Goal: Task Accomplishment & Management: Complete application form

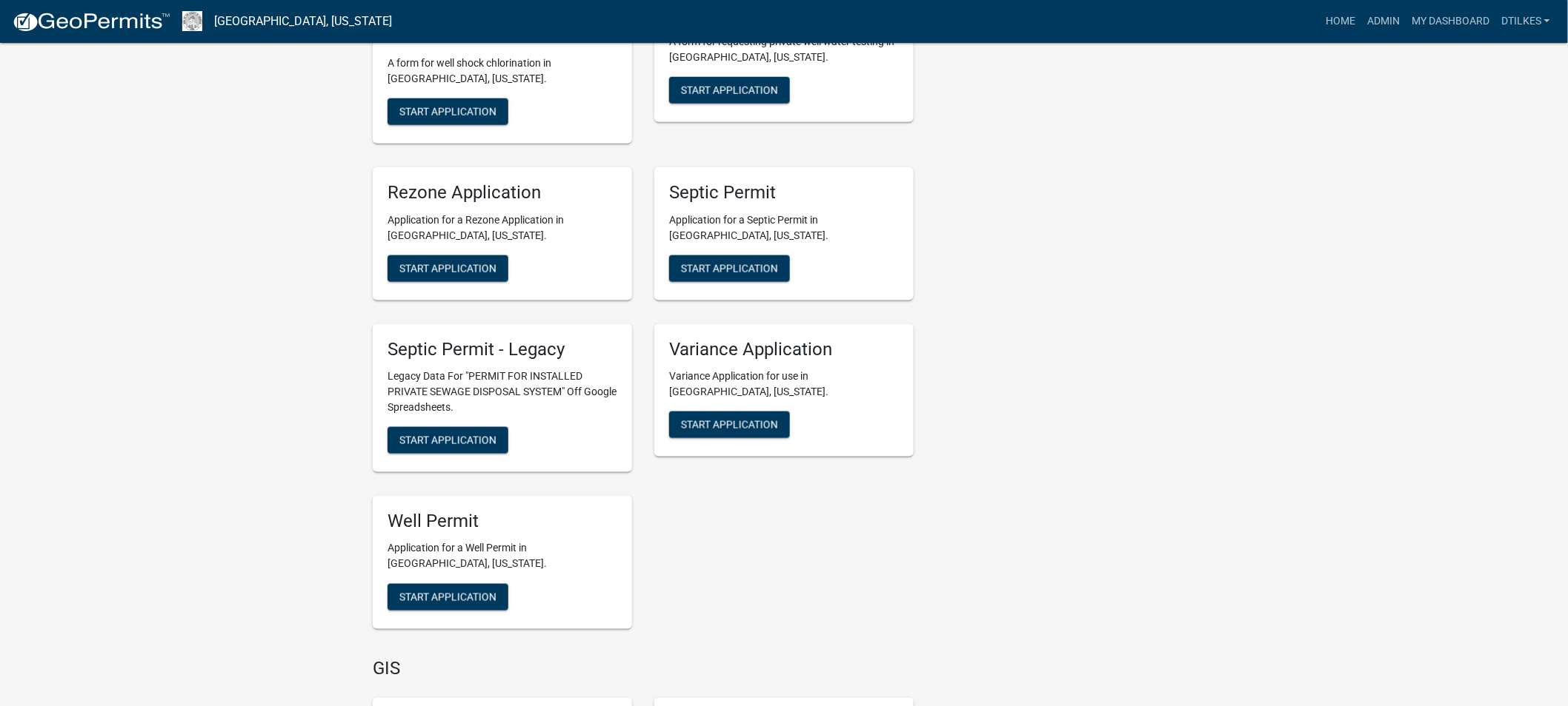
scroll to position [3044, 0]
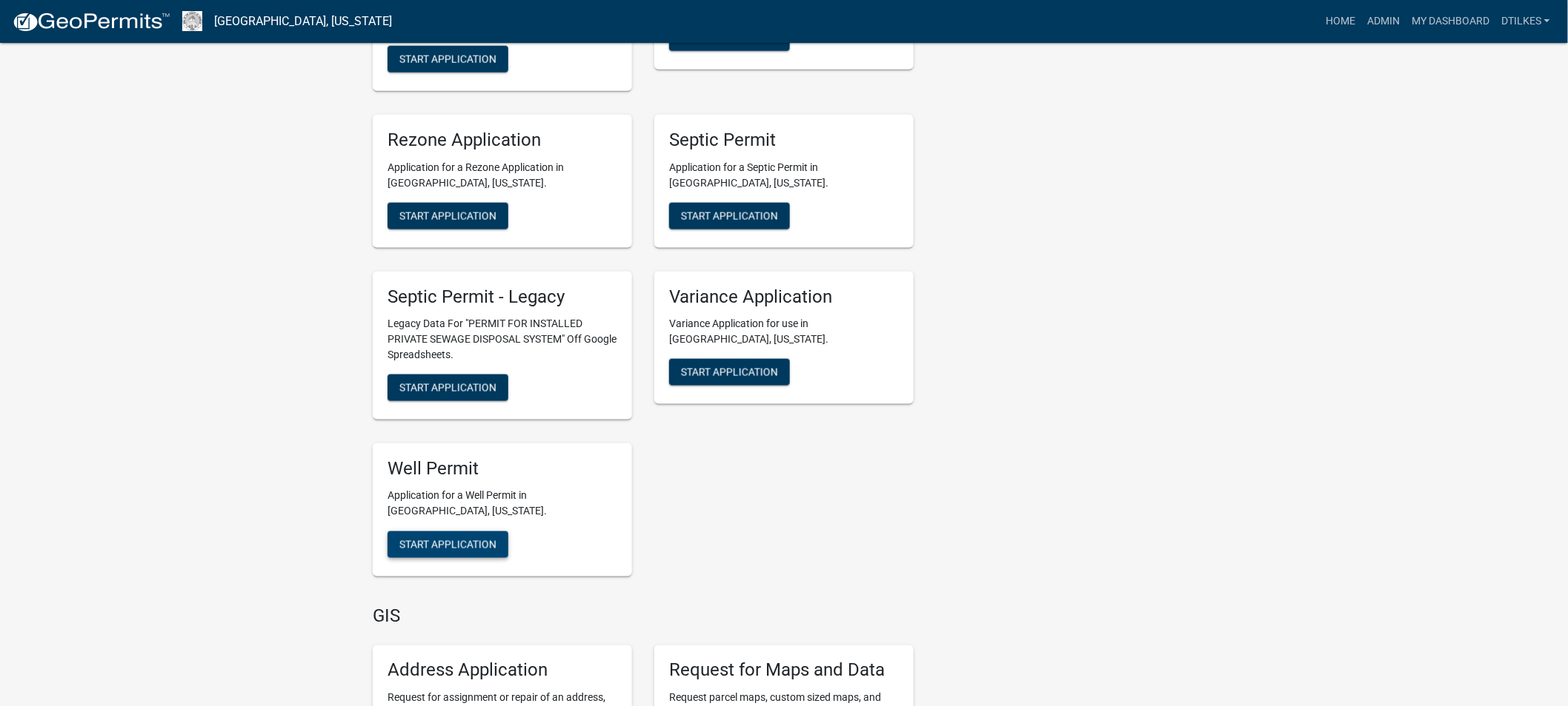
click at [432, 539] on span "Start Application" at bounding box center [448, 545] width 97 height 12
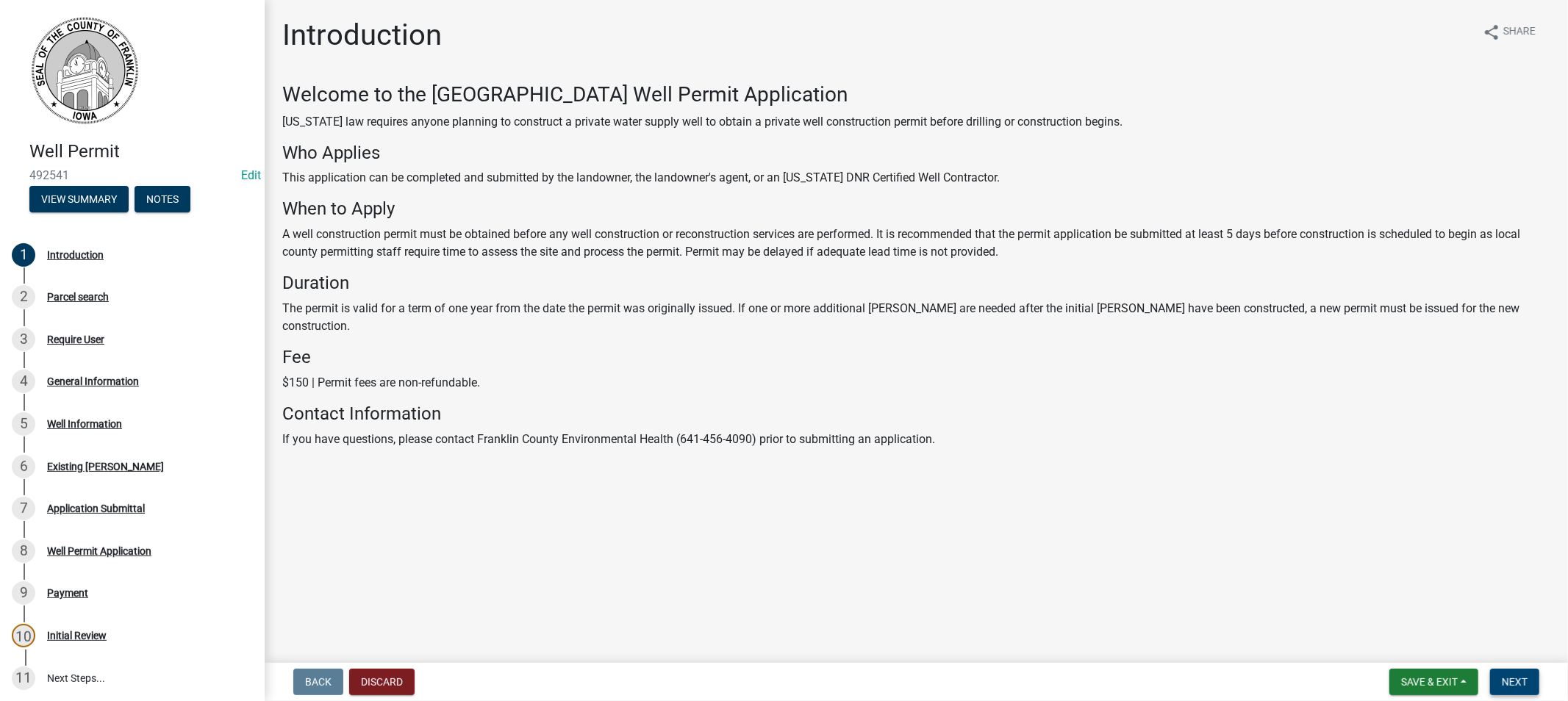
click at [1505, 680] on span "Next" at bounding box center [1515, 682] width 26 height 12
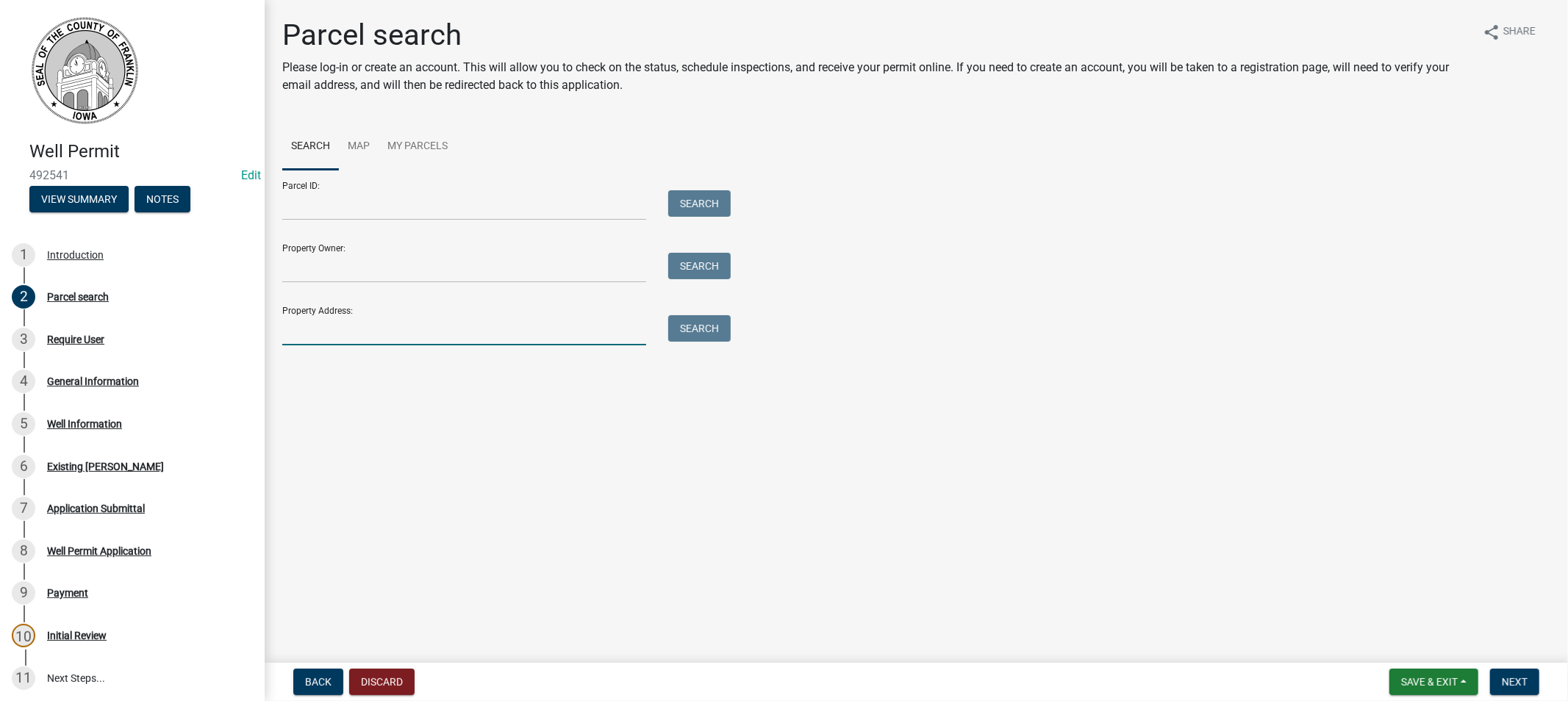
click at [326, 328] on input "Property Address:" at bounding box center [464, 330] width 364 height 30
type input "2267 75"
click at [689, 325] on button "Search" at bounding box center [699, 328] width 62 height 26
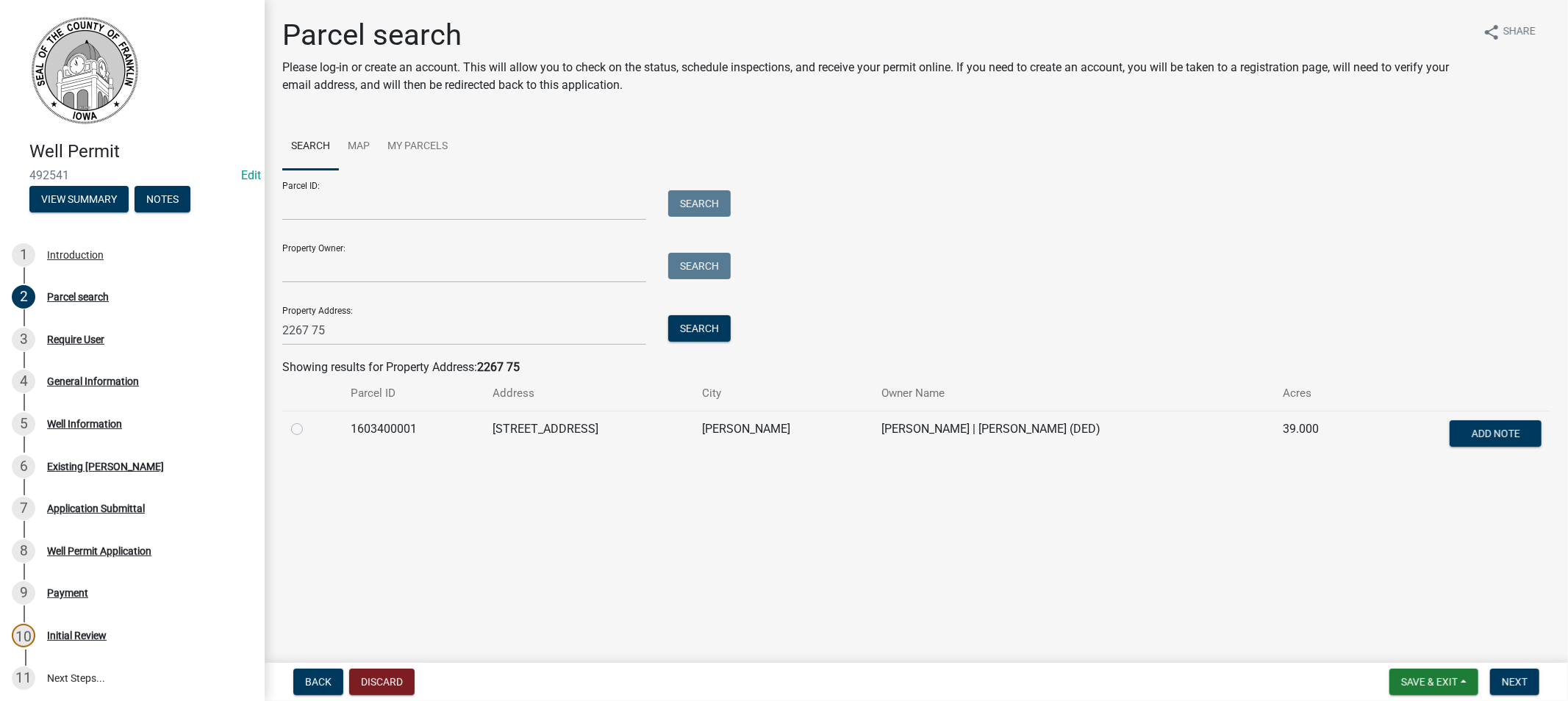
click at [309, 420] on label at bounding box center [309, 420] width 0 height 0
click at [309, 430] on input "radio" at bounding box center [313, 425] width 10 height 10
radio input "true"
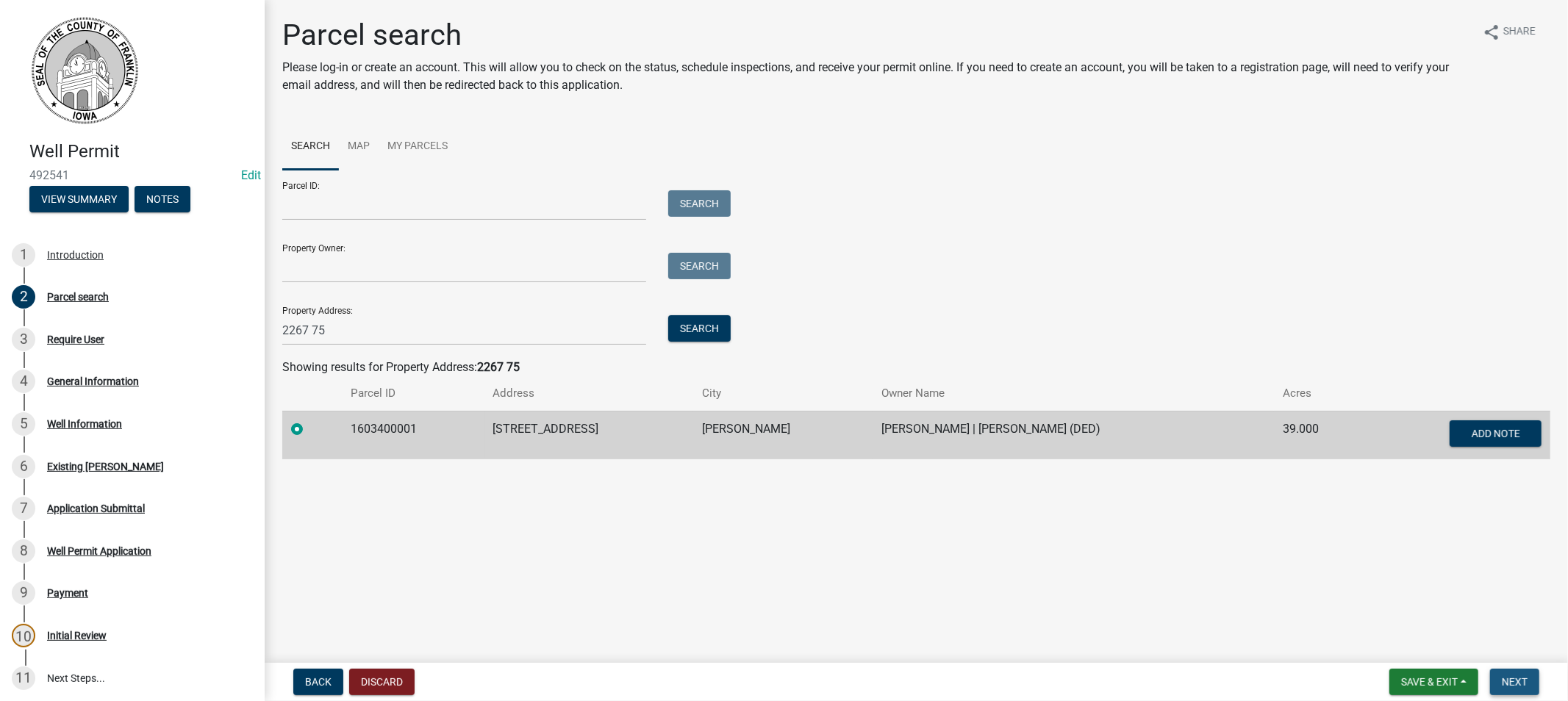
drag, startPoint x: 1525, startPoint y: 682, endPoint x: 1511, endPoint y: 679, distance: 14.3
click at [1525, 678] on span "Next" at bounding box center [1515, 682] width 26 height 12
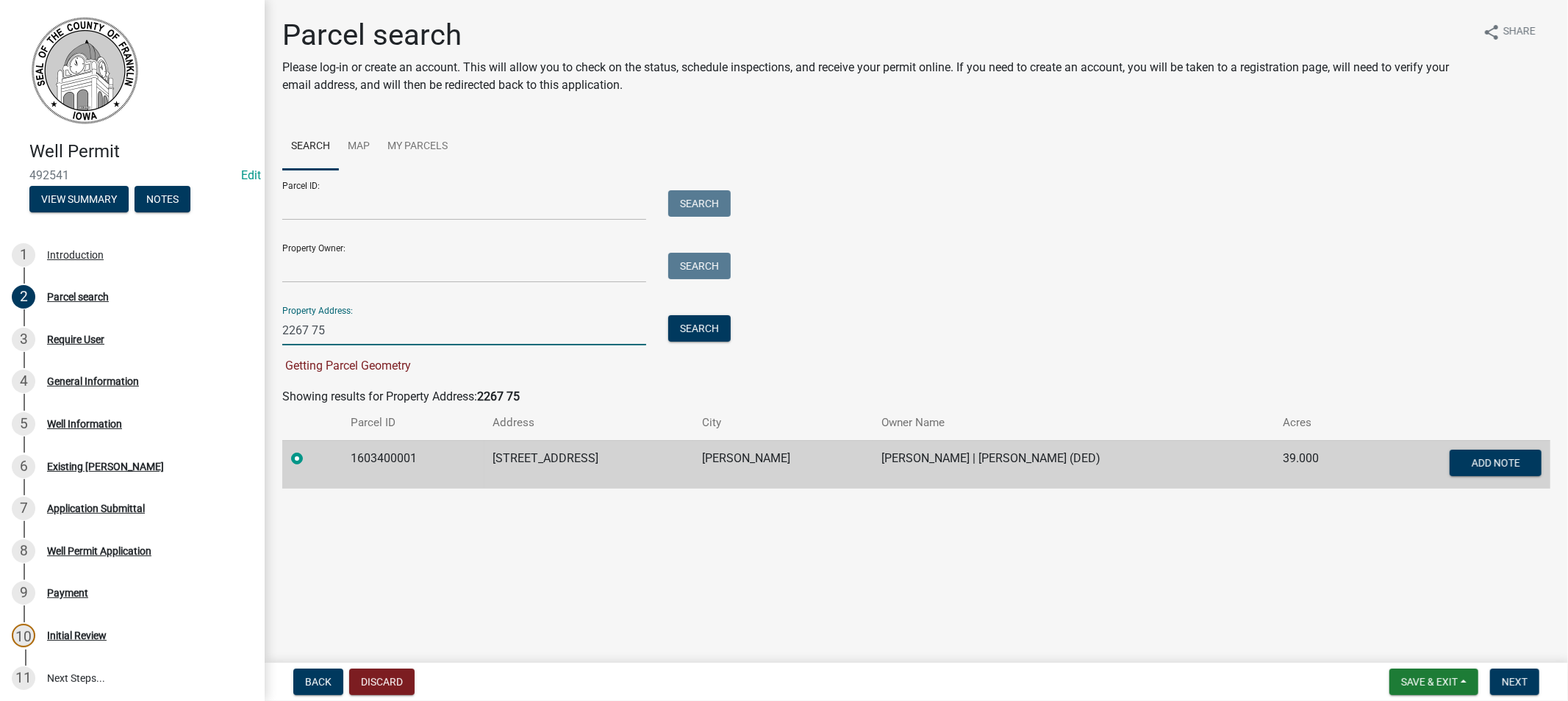
click at [309, 324] on input "2267 75" at bounding box center [464, 330] width 364 height 30
click at [333, 326] on input "2267 75" at bounding box center [464, 330] width 364 height 30
type input "2267 75th"
click at [309, 450] on label at bounding box center [309, 450] width 0 height 0
click at [309, 456] on input "radio" at bounding box center [313, 455] width 10 height 10
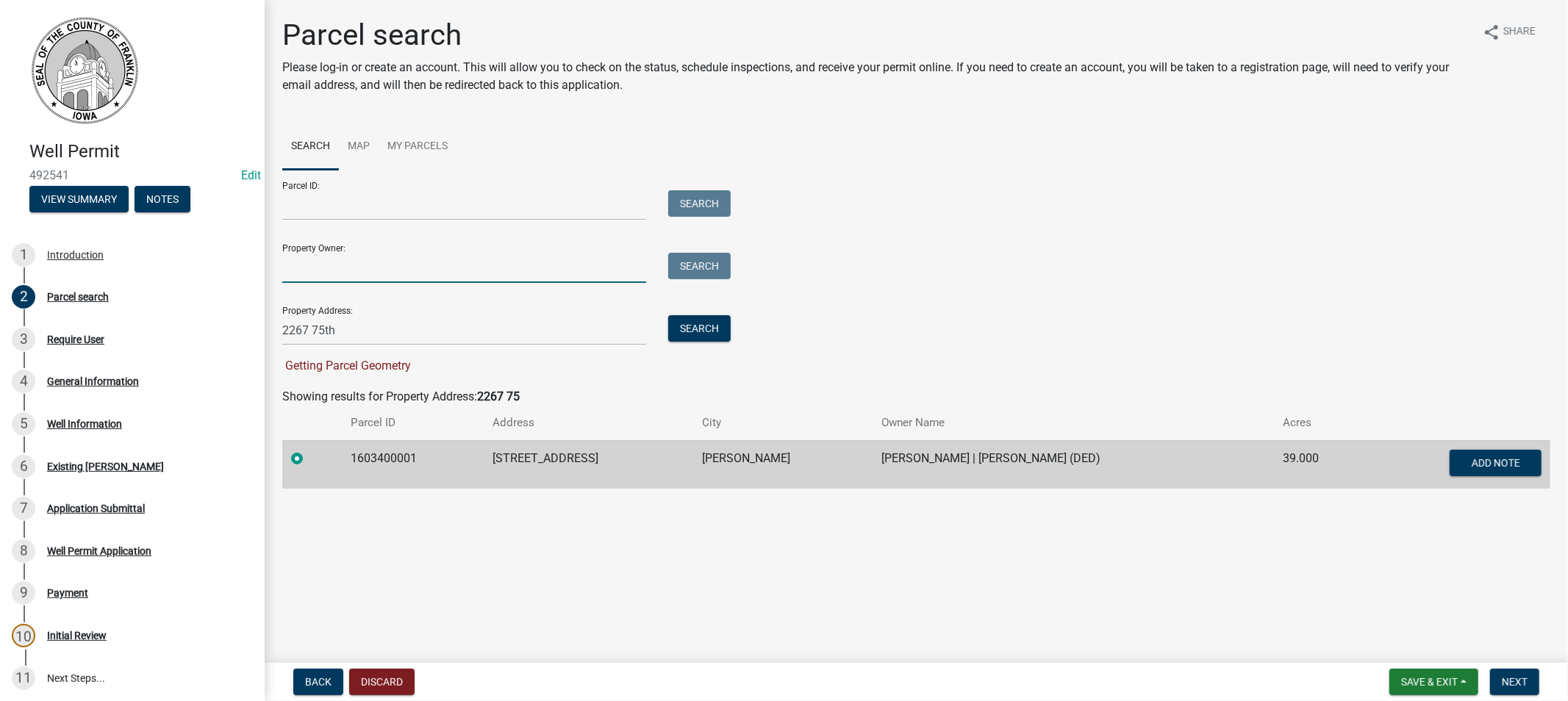
click at [306, 270] on input "Property Owner:" at bounding box center [464, 268] width 364 height 30
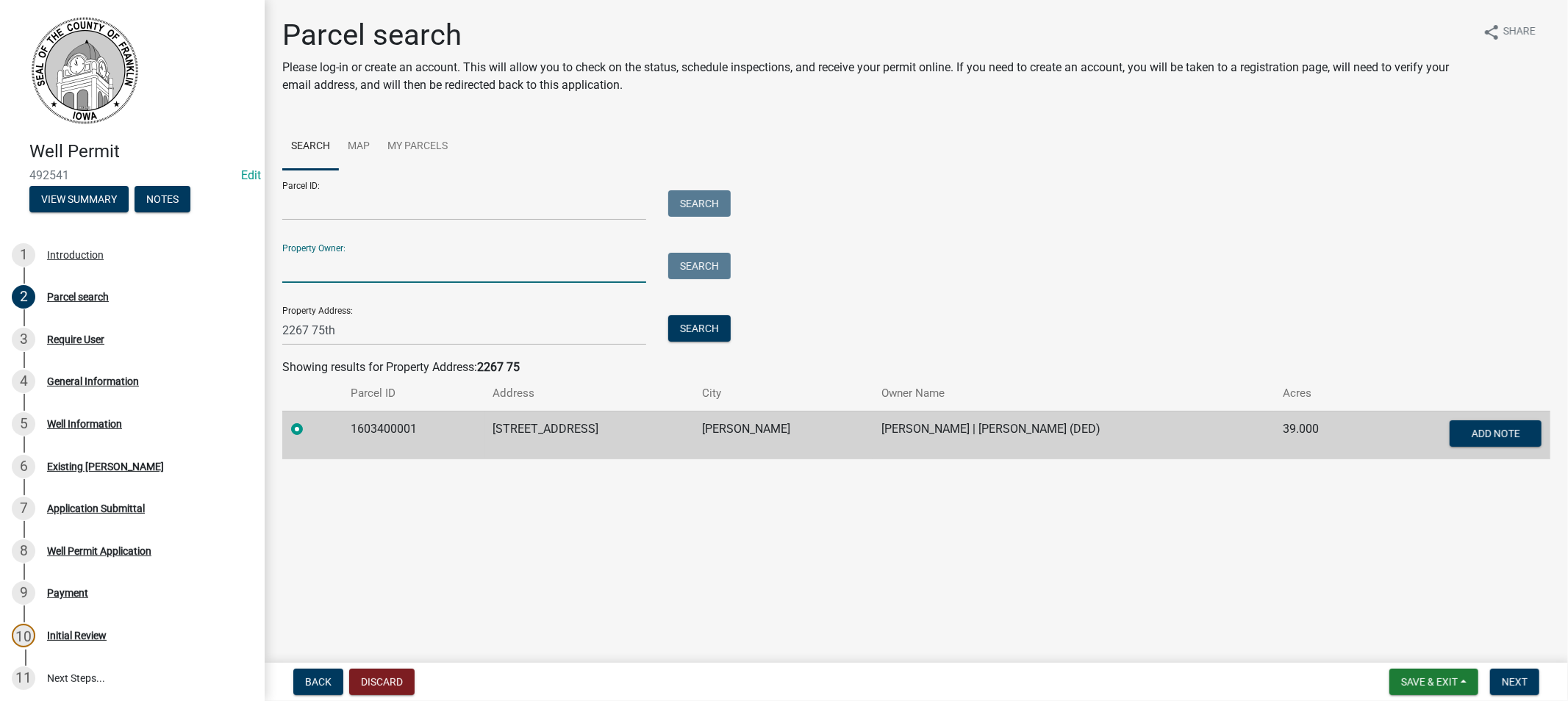
click at [946, 222] on div "Parcel ID: Search Property Owner: Search Property Address: 2267 75th Search" at bounding box center [916, 258] width 1268 height 175
click at [1505, 680] on span "Next" at bounding box center [1515, 682] width 26 height 12
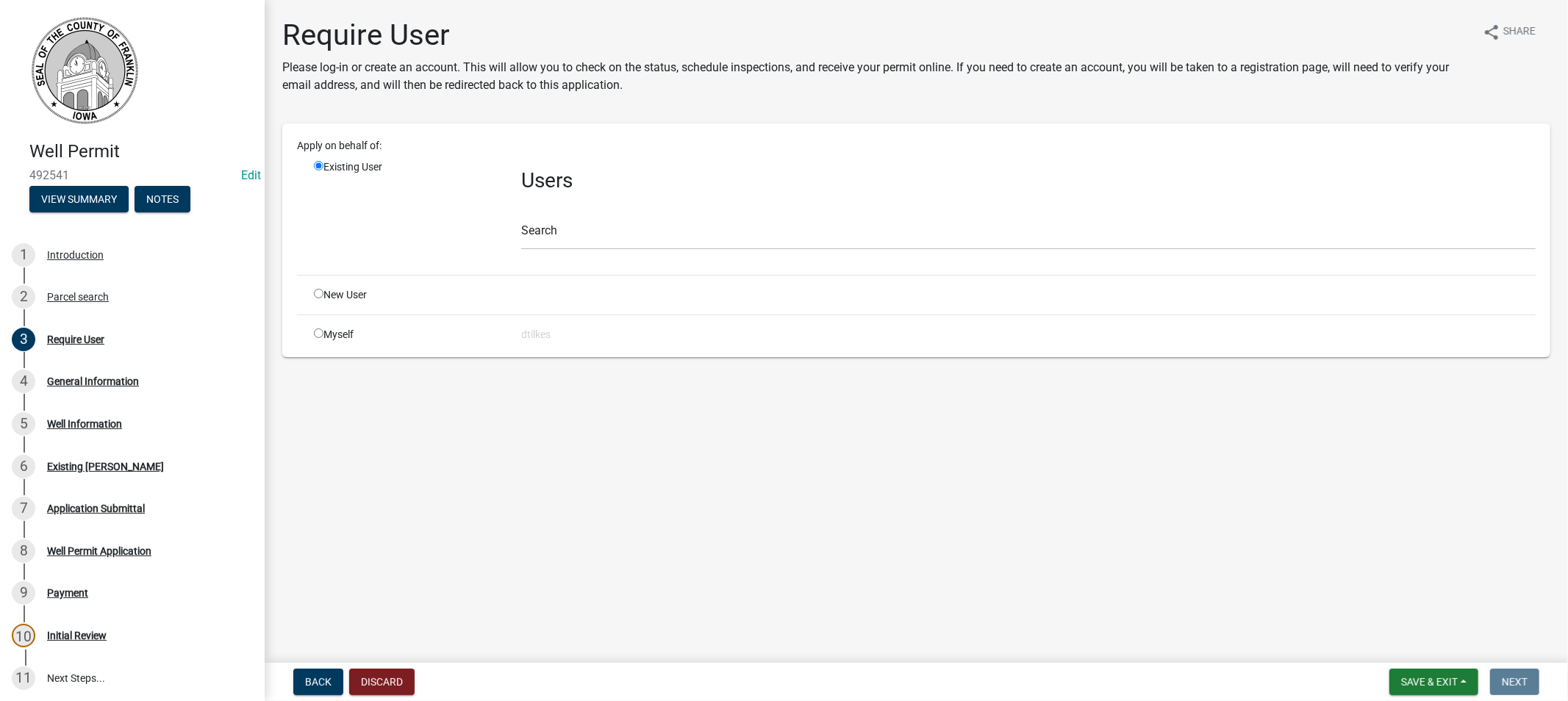
click at [320, 333] on input "radio" at bounding box center [319, 333] width 10 height 10
radio input "true"
radio input "false"
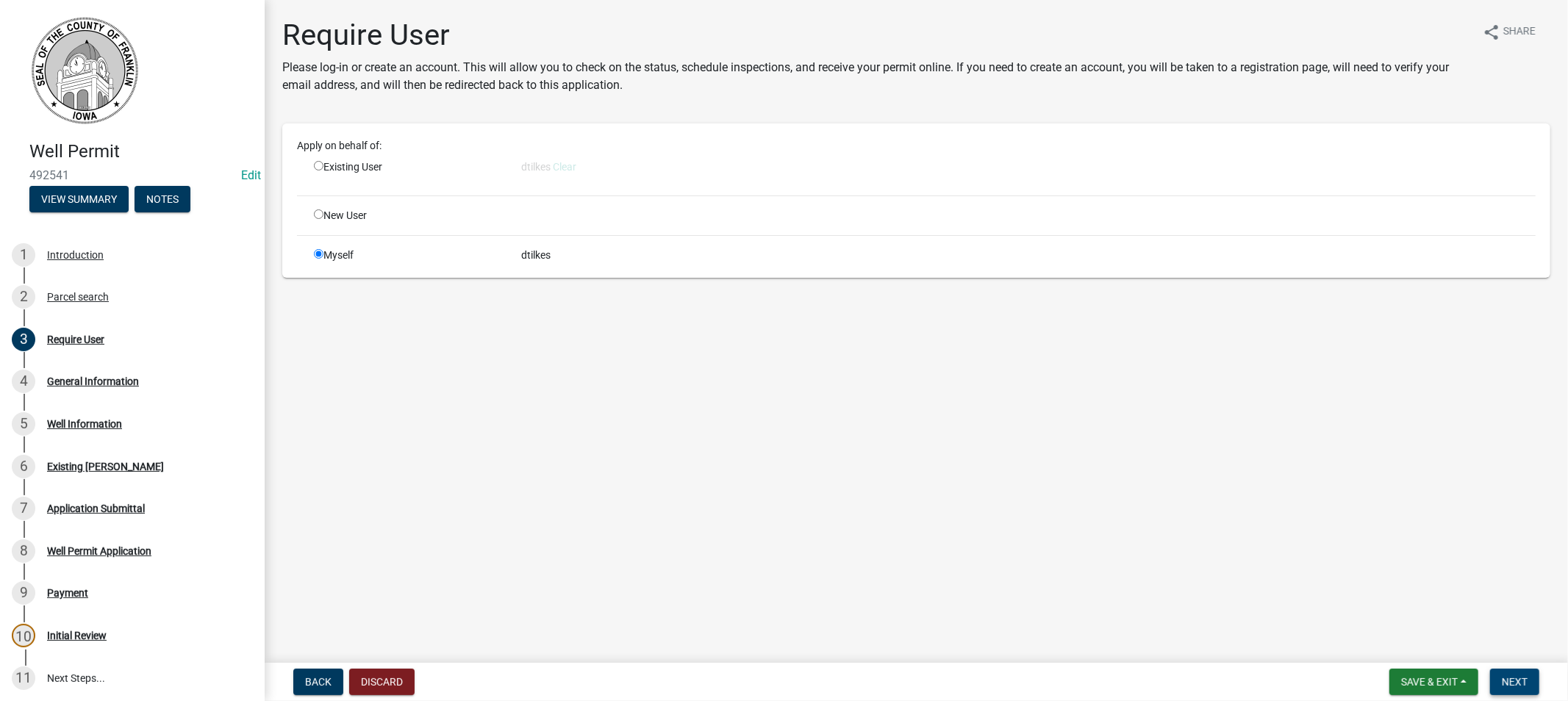
click at [1507, 672] on button "Next" at bounding box center [1515, 682] width 49 height 26
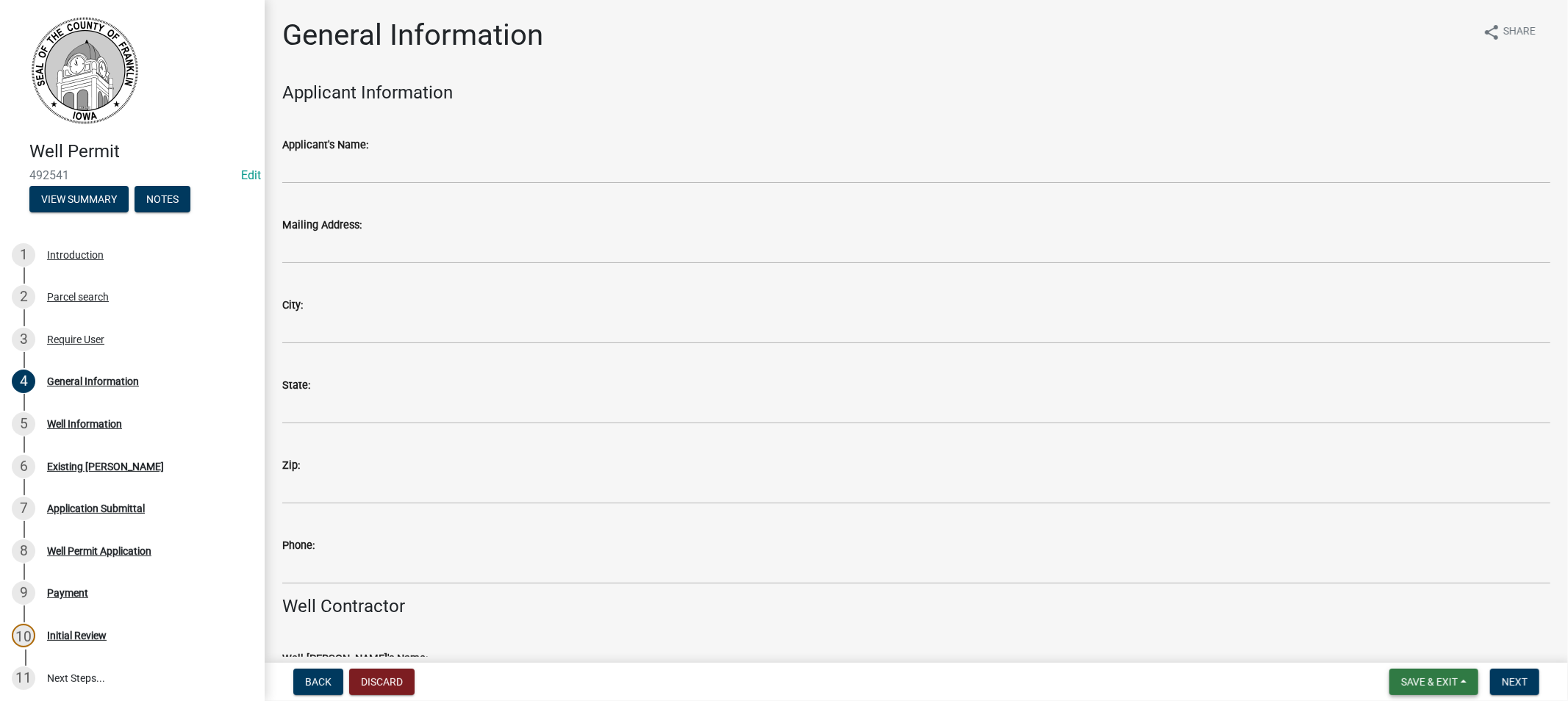
click at [1432, 679] on span "Save & Exit" at bounding box center [1429, 682] width 57 height 12
click at [1428, 644] on button "Save & Exit" at bounding box center [1419, 644] width 117 height 35
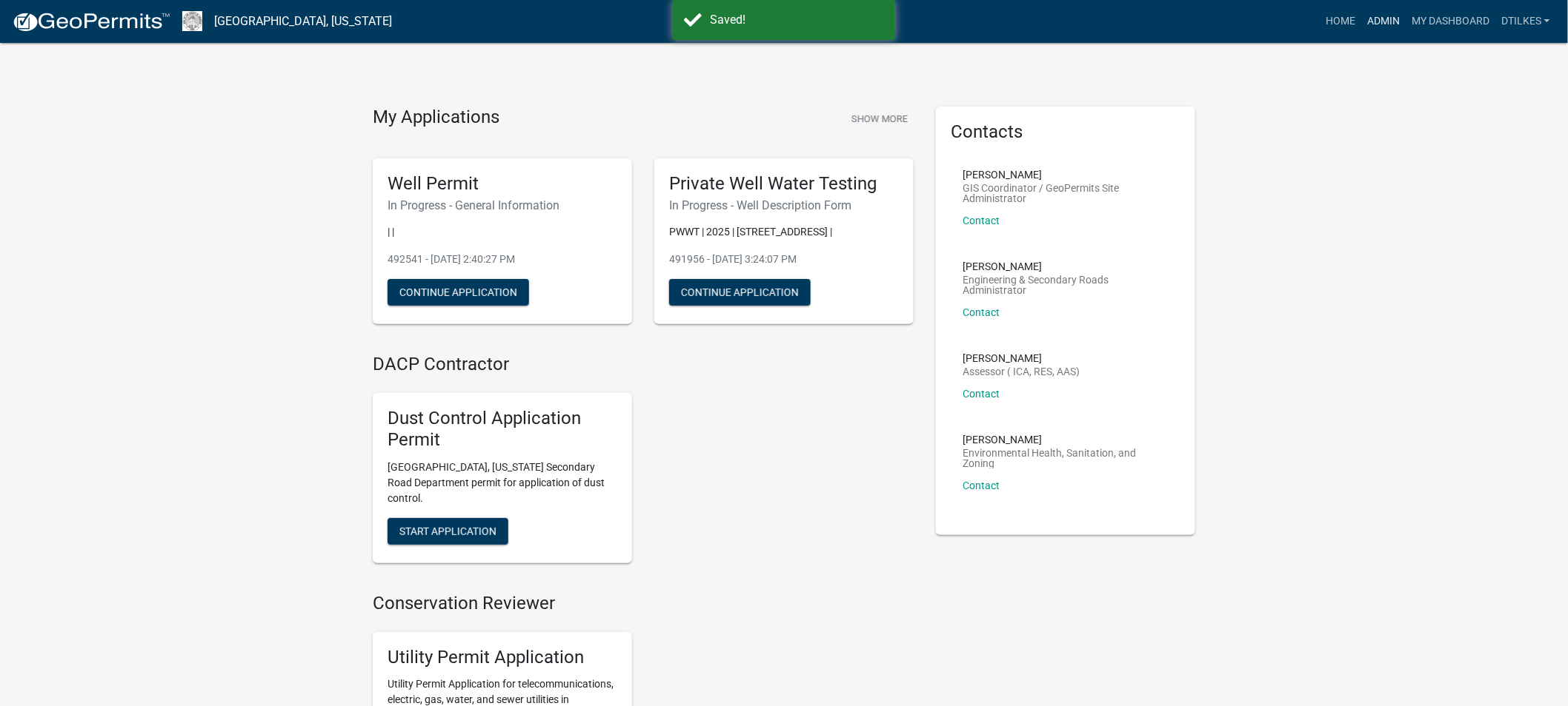
click at [1389, 19] on link "Admin" at bounding box center [1382, 21] width 44 height 28
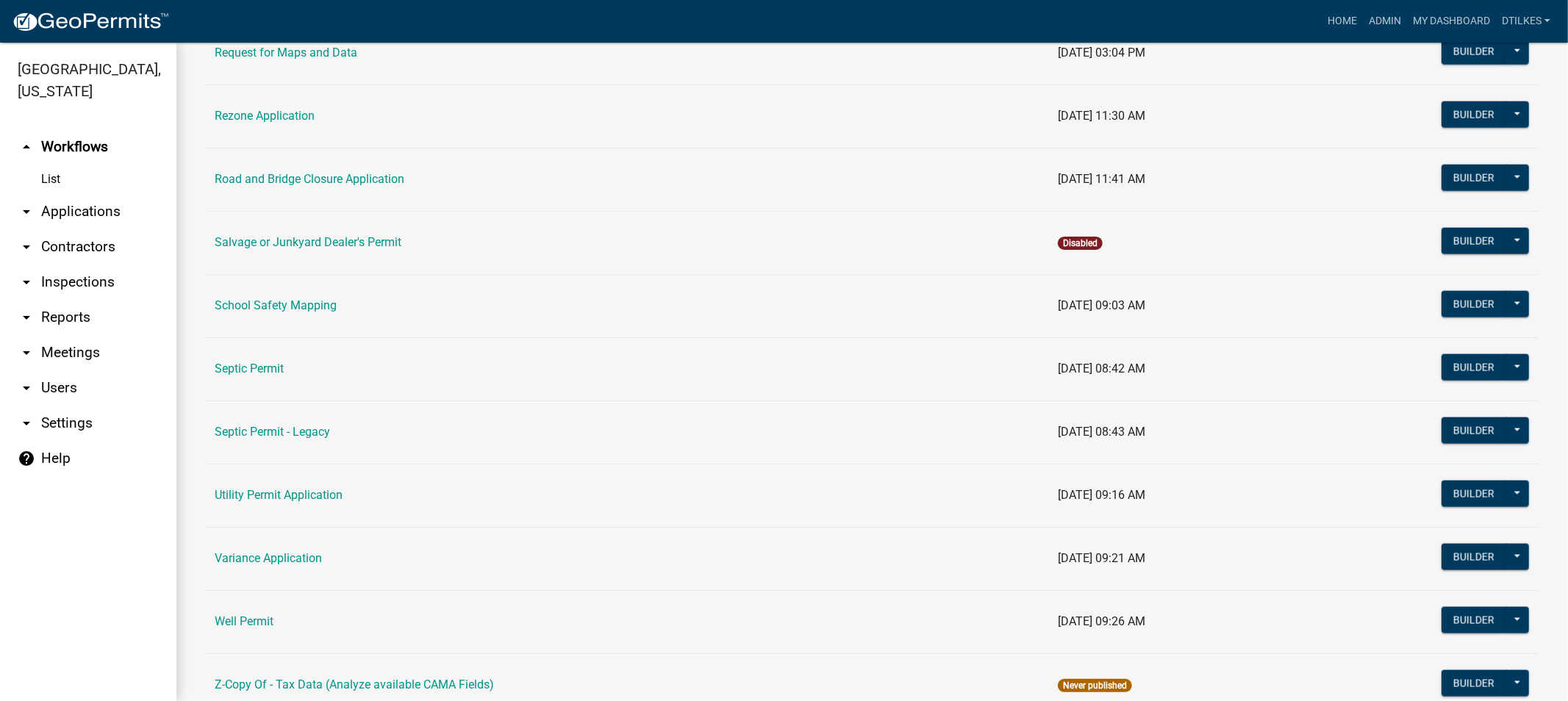
scroll to position [1682, 0]
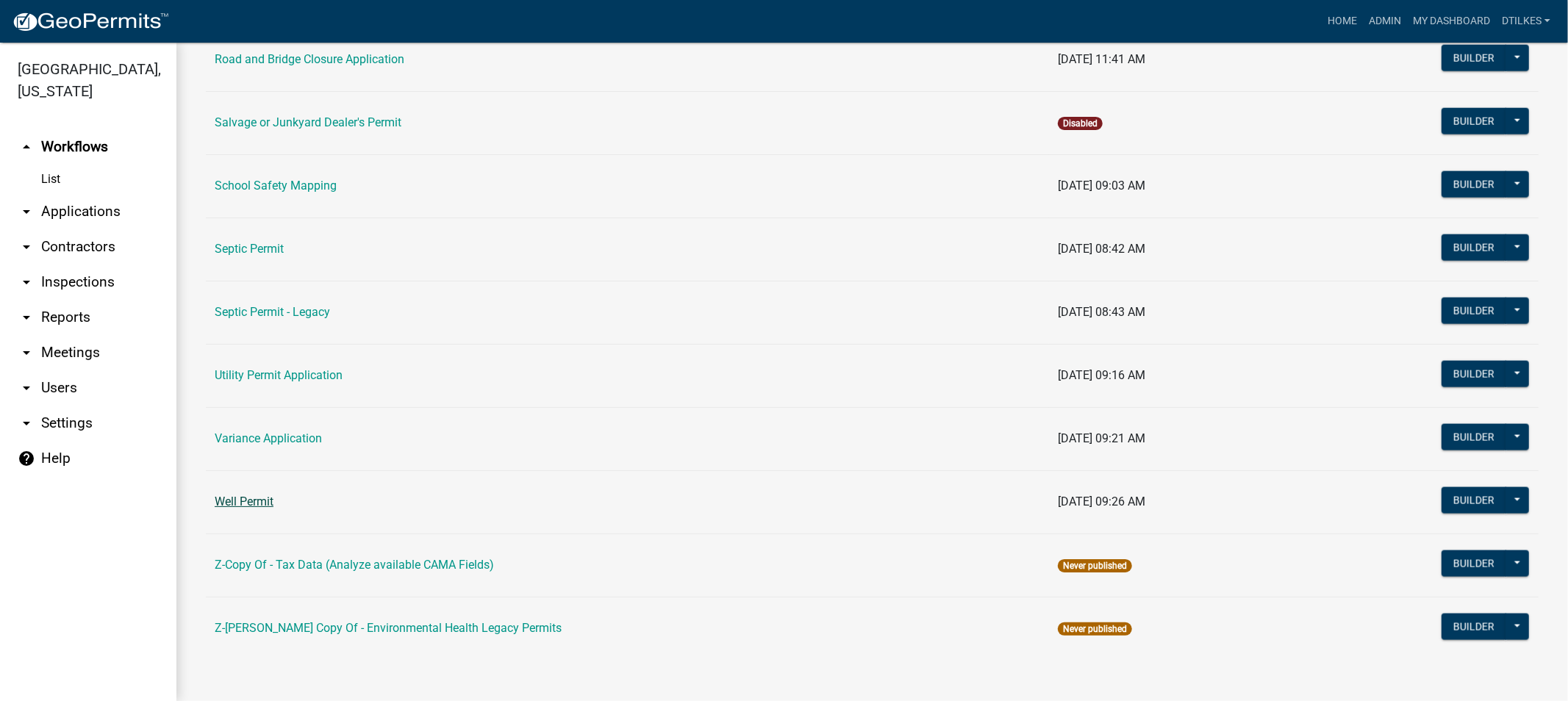
click at [249, 500] on link "Well Permit" at bounding box center [244, 502] width 59 height 14
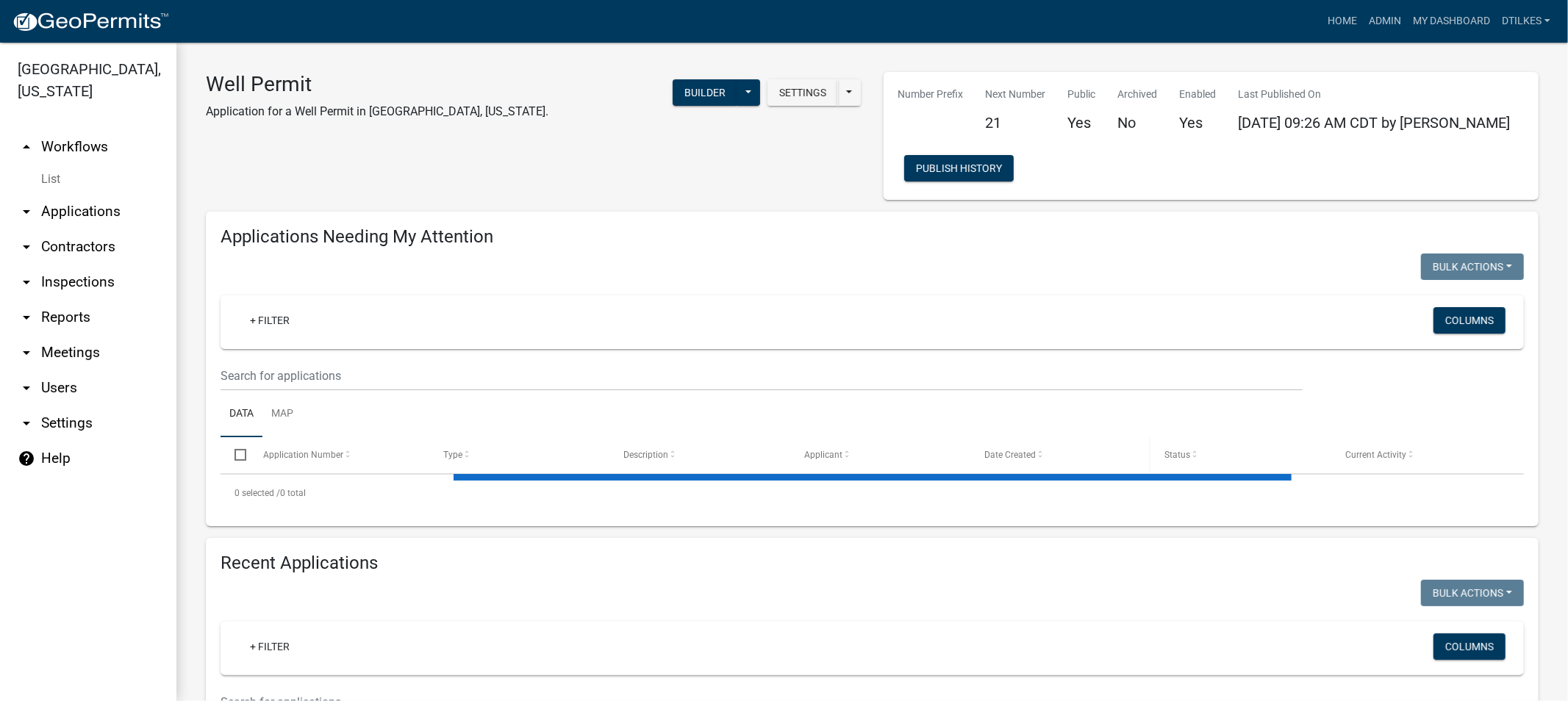
select select "2: 50"
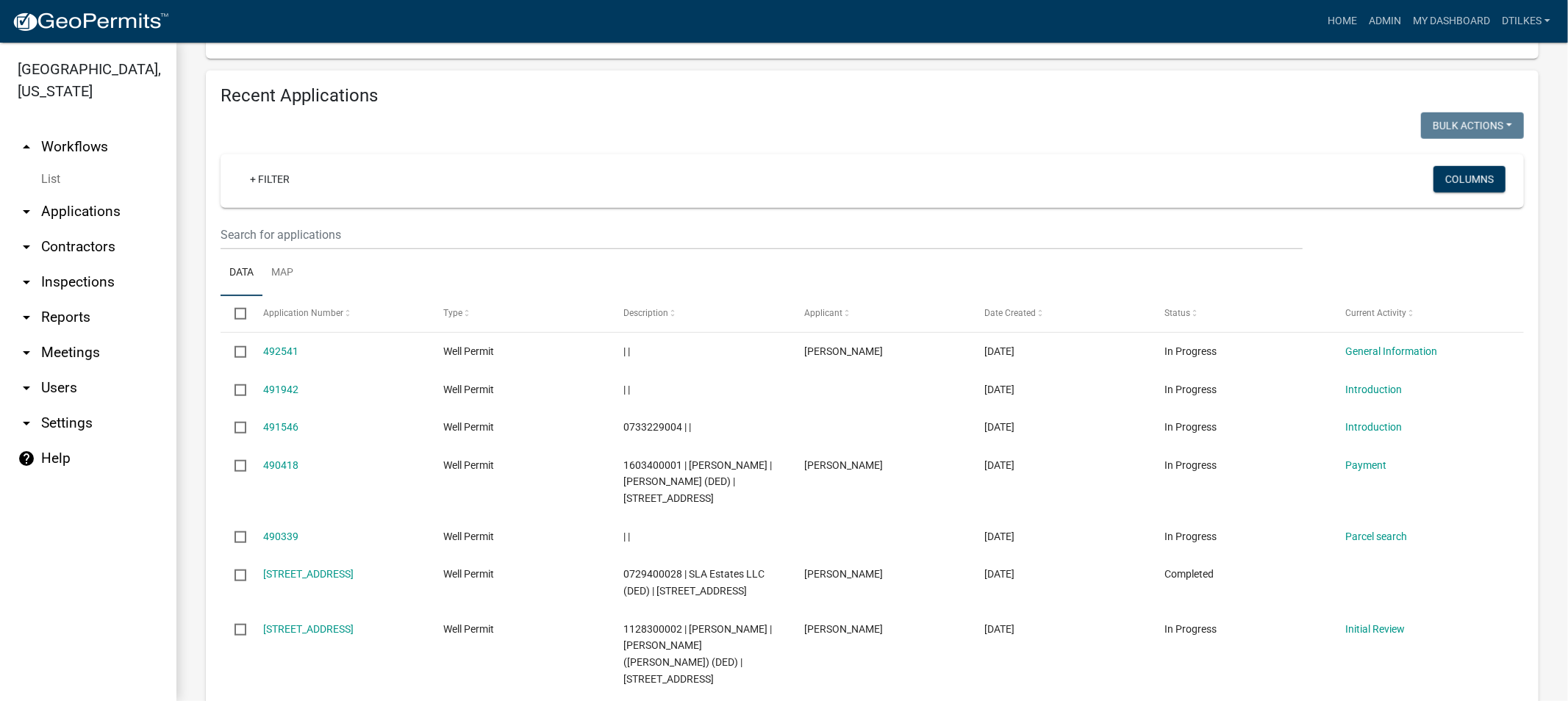
scroll to position [980, 0]
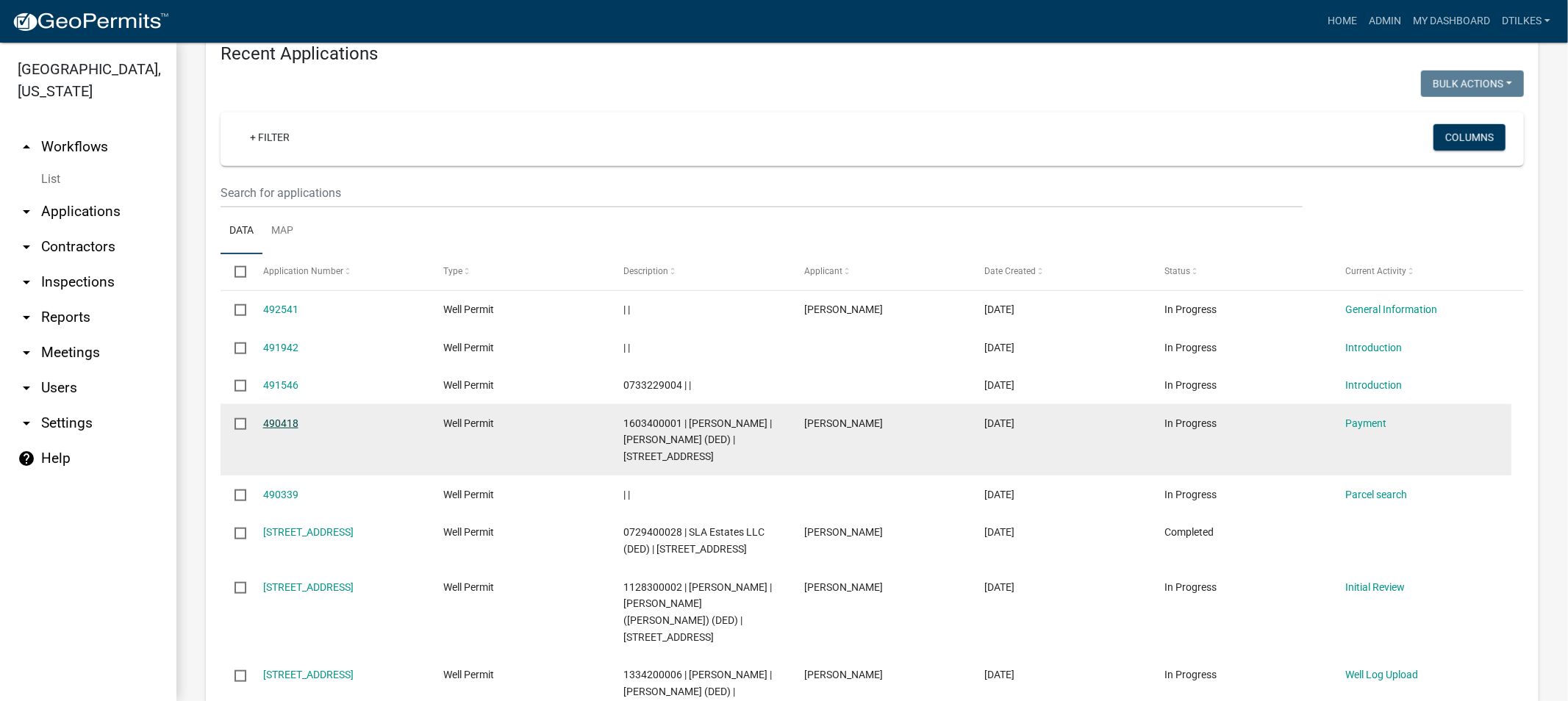
click at [272, 418] on link "490418" at bounding box center [281, 423] width 35 height 12
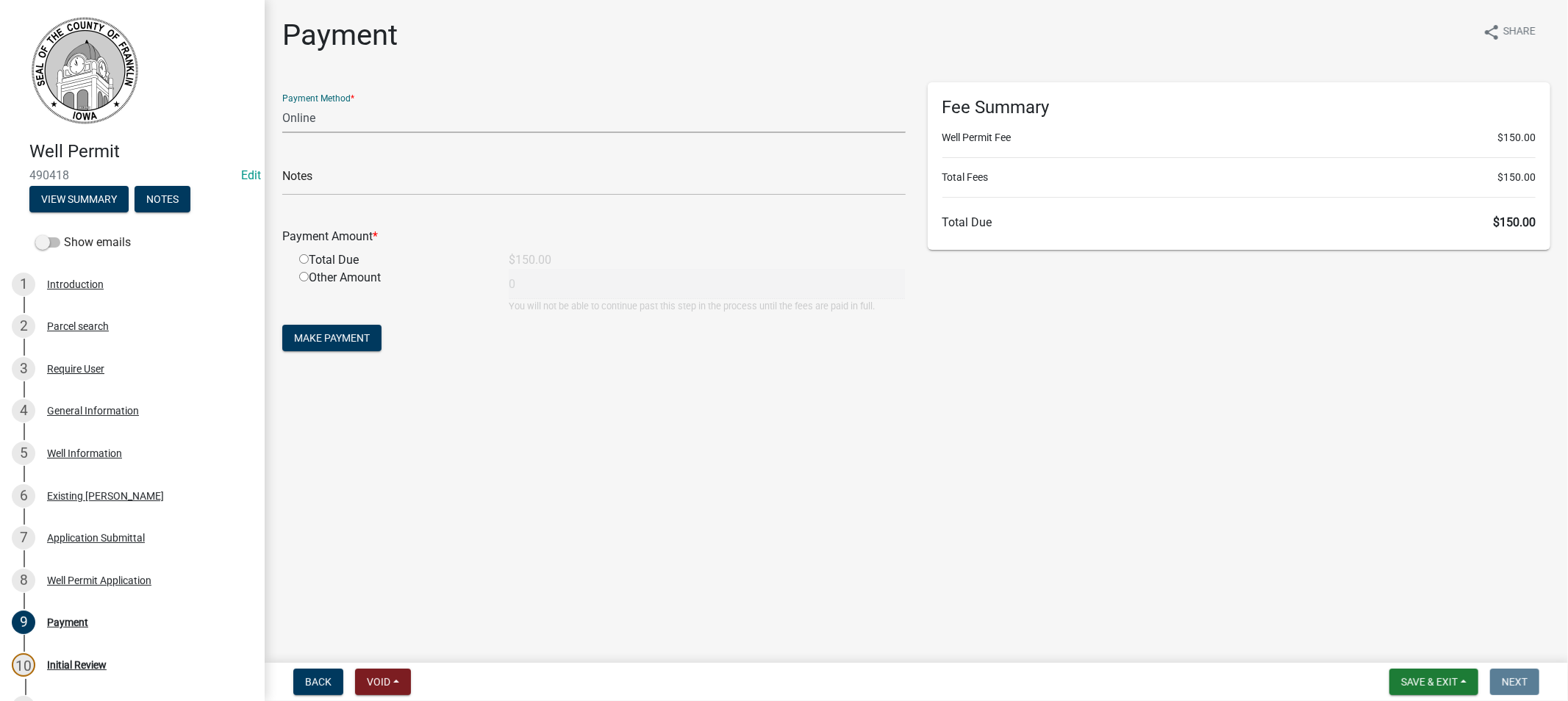
click at [314, 122] on select "Credit Card POS Check Cash Online" at bounding box center [594, 118] width 624 height 30
select select "1: 0"
click at [282, 103] on select "Credit Card POS Check Cash Online" at bounding box center [594, 118] width 624 height 30
click at [338, 179] on input "text" at bounding box center [594, 180] width 624 height 30
type input "10400"
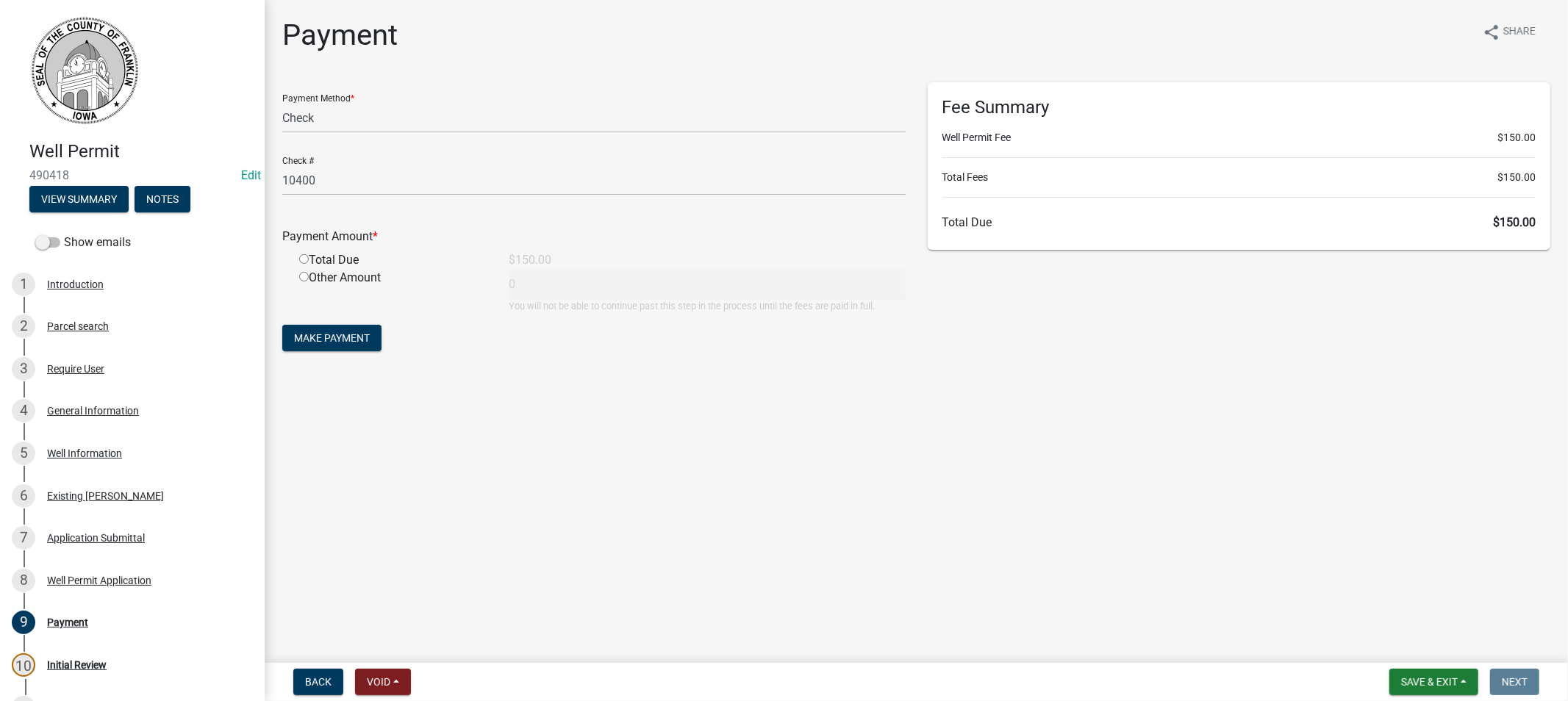
click at [306, 258] on input "radio" at bounding box center [304, 259] width 10 height 10
radio input "true"
type input "150"
click at [343, 333] on span "Make Payment" at bounding box center [332, 338] width 76 height 12
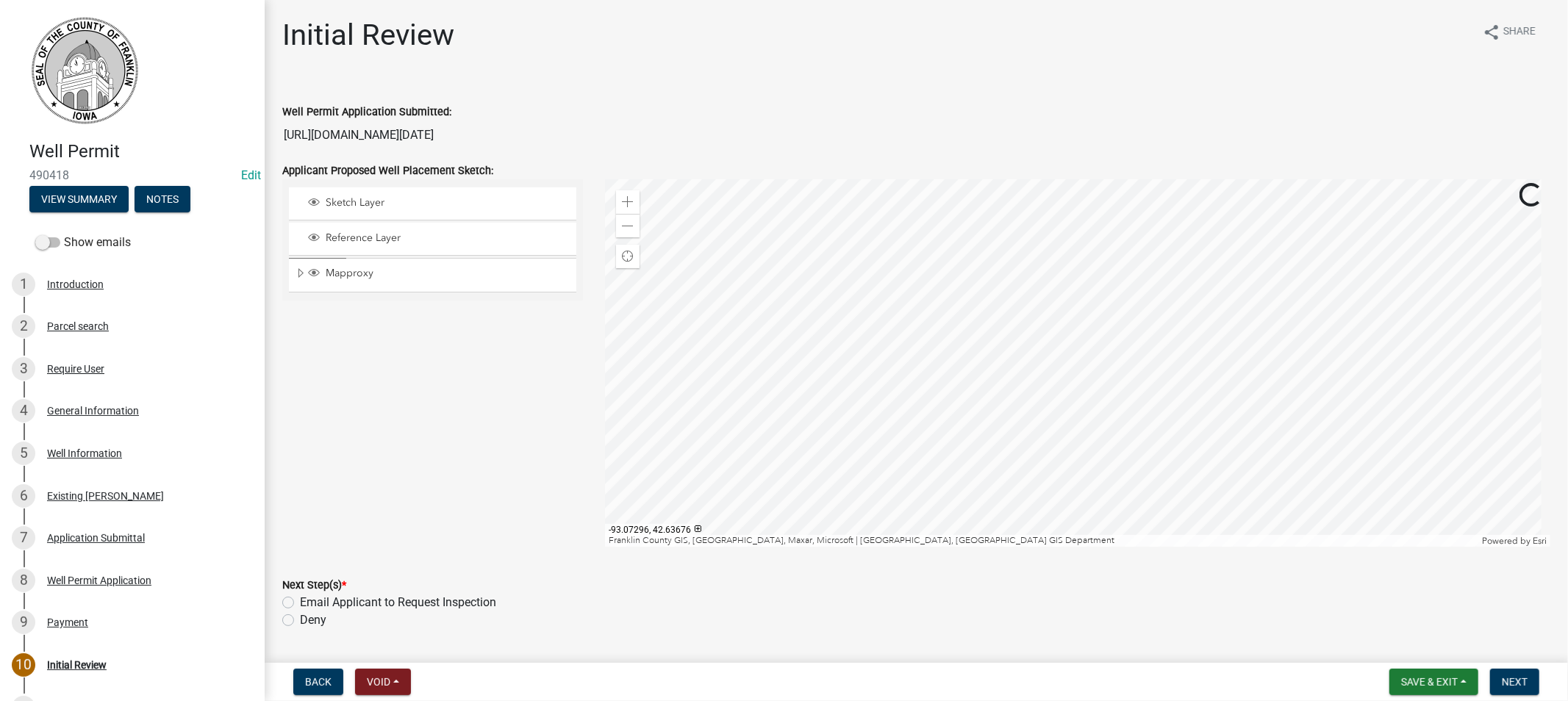
scroll to position [42, 0]
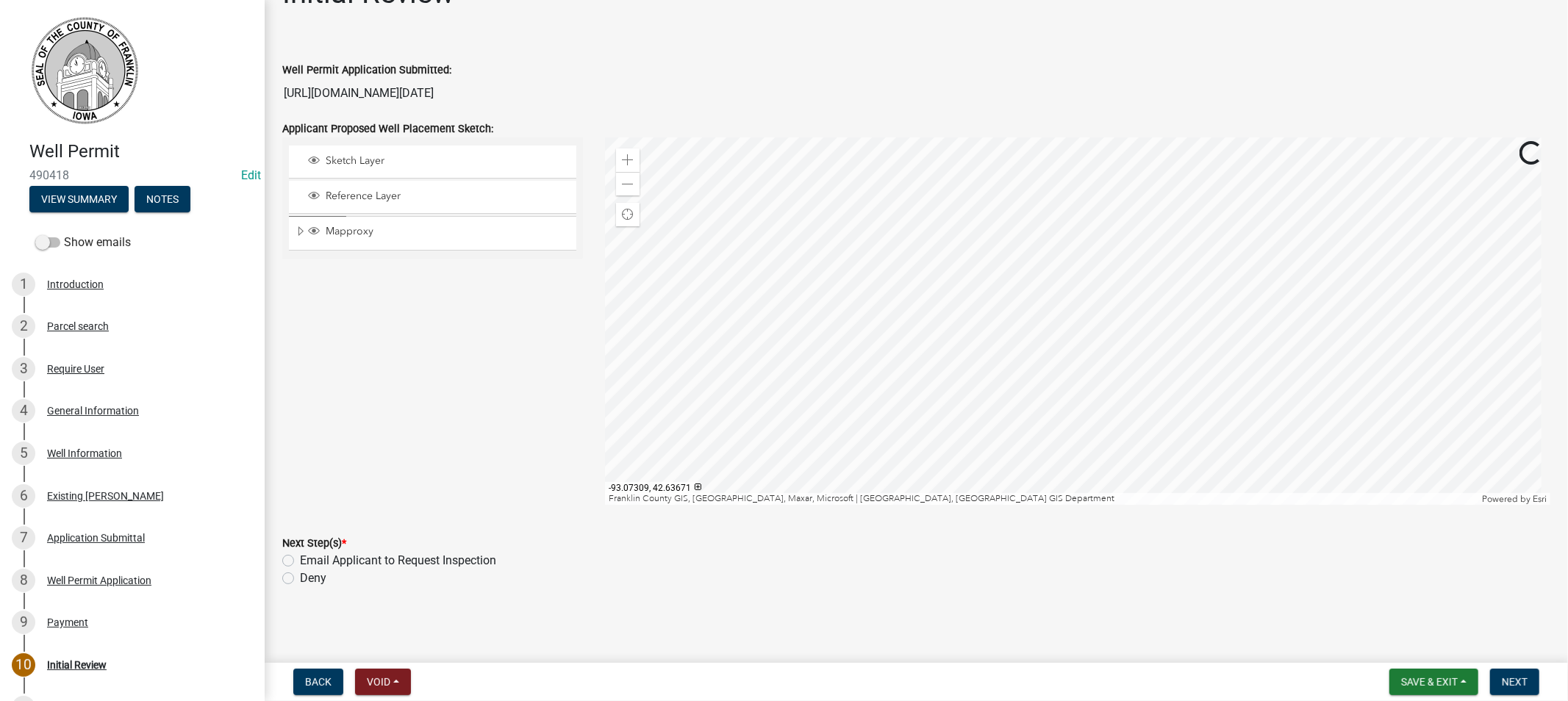
click at [300, 561] on label "Email Applicant to Request Inspection" at bounding box center [398, 561] width 196 height 18
click at [300, 561] on input "Email Applicant to Request Inspection" at bounding box center [305, 557] width 10 height 10
radio input "true"
click at [1505, 682] on span "Next" at bounding box center [1515, 682] width 26 height 12
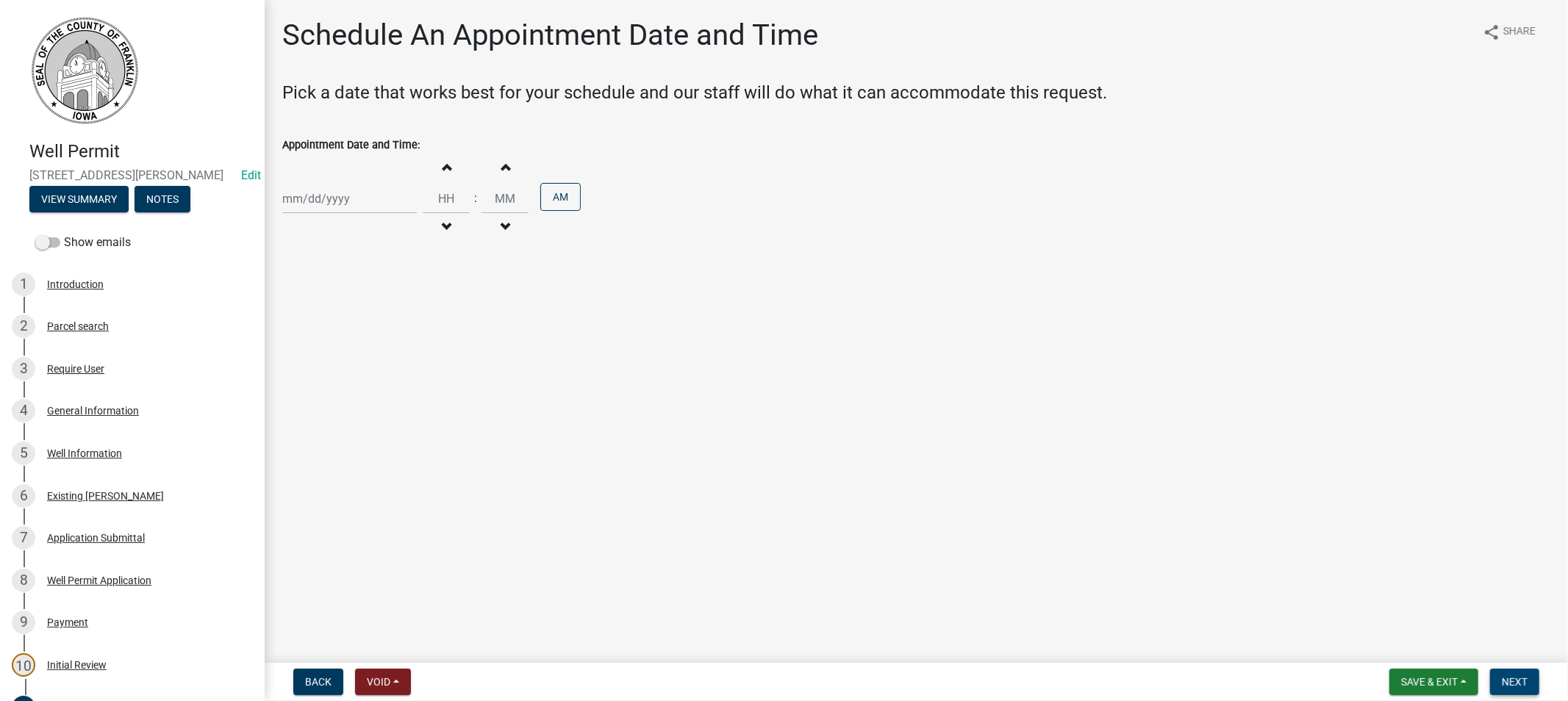
click at [1510, 678] on span "Next" at bounding box center [1515, 682] width 26 height 12
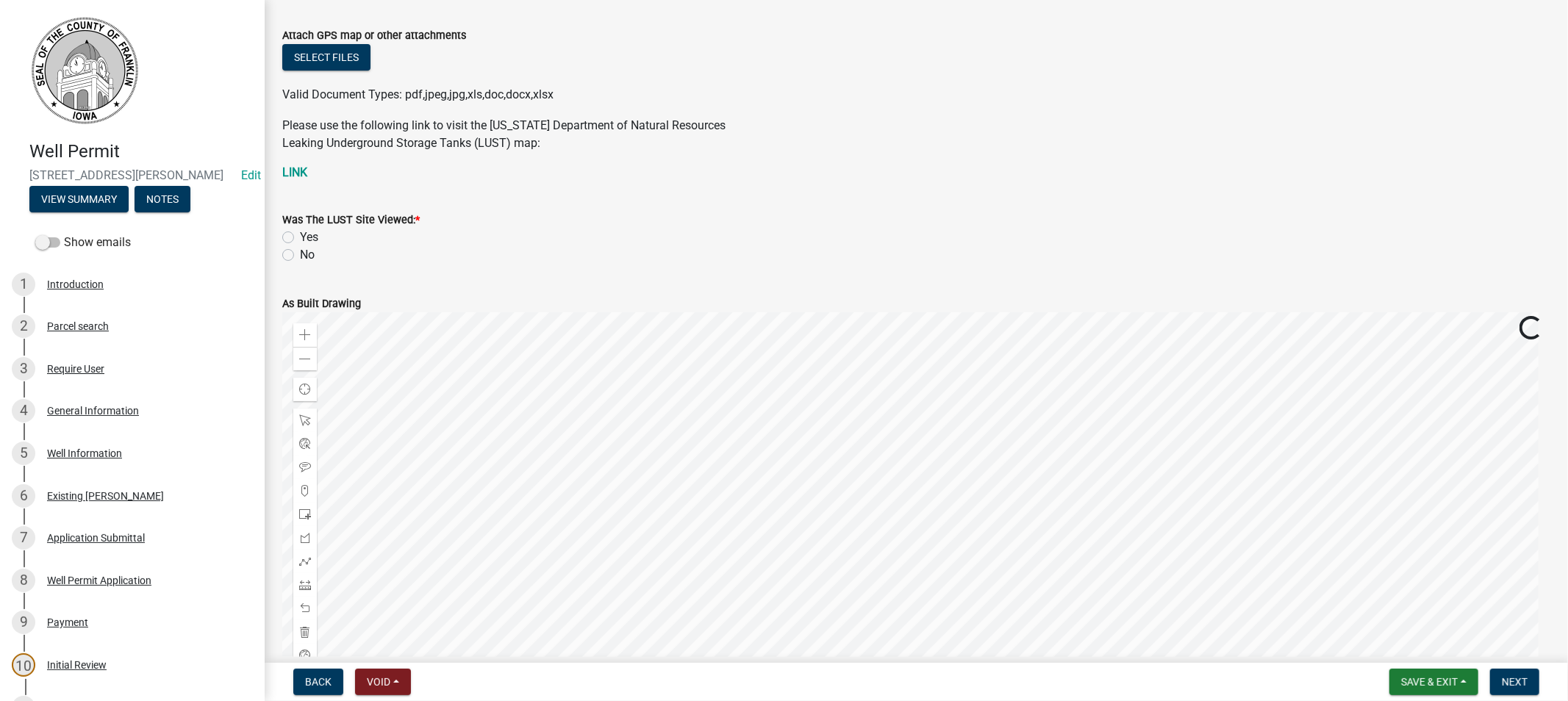
scroll to position [245, 0]
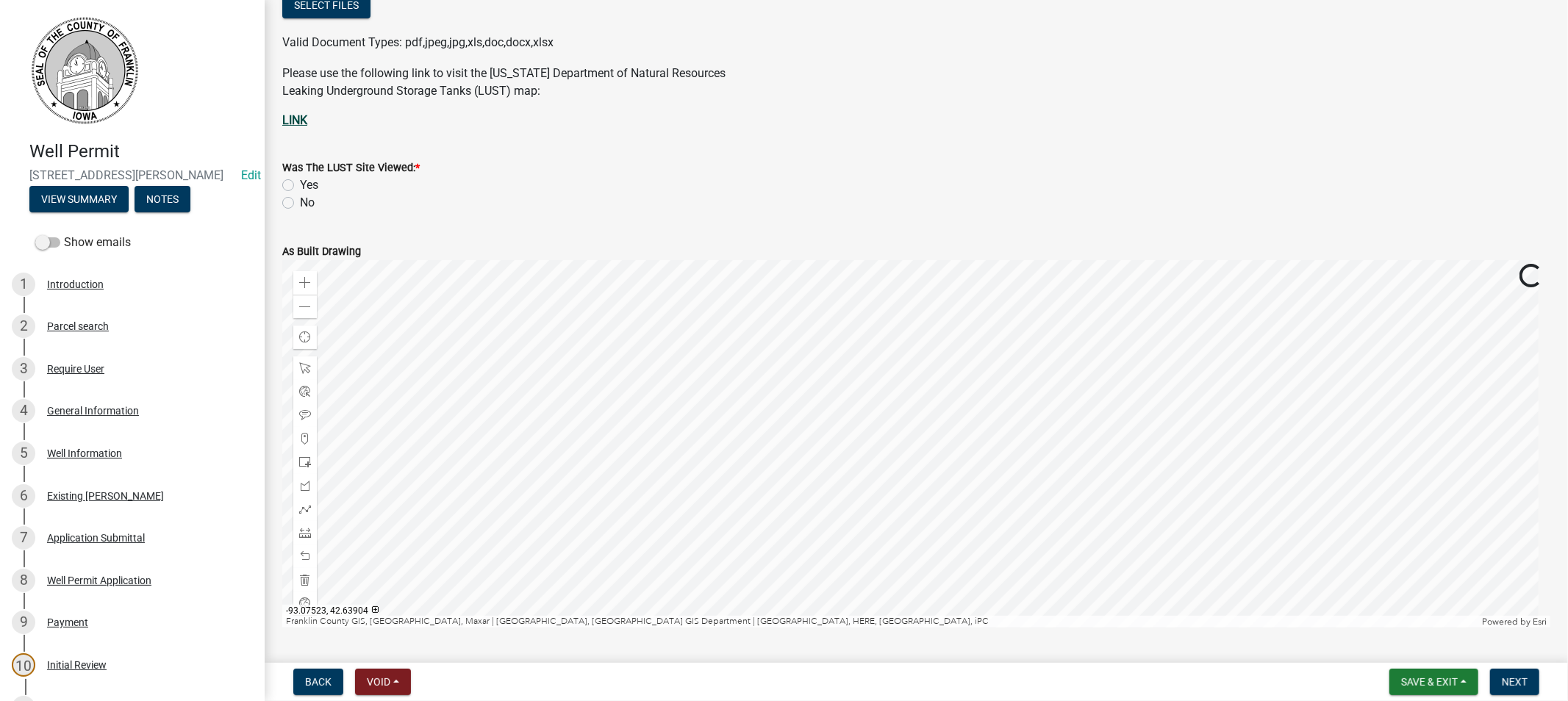
click at [296, 116] on strong "LINK" at bounding box center [294, 120] width 25 height 14
click at [300, 183] on label "Yes" at bounding box center [309, 185] width 18 height 18
click at [300, 183] on input "Yes" at bounding box center [305, 181] width 10 height 10
radio input "true"
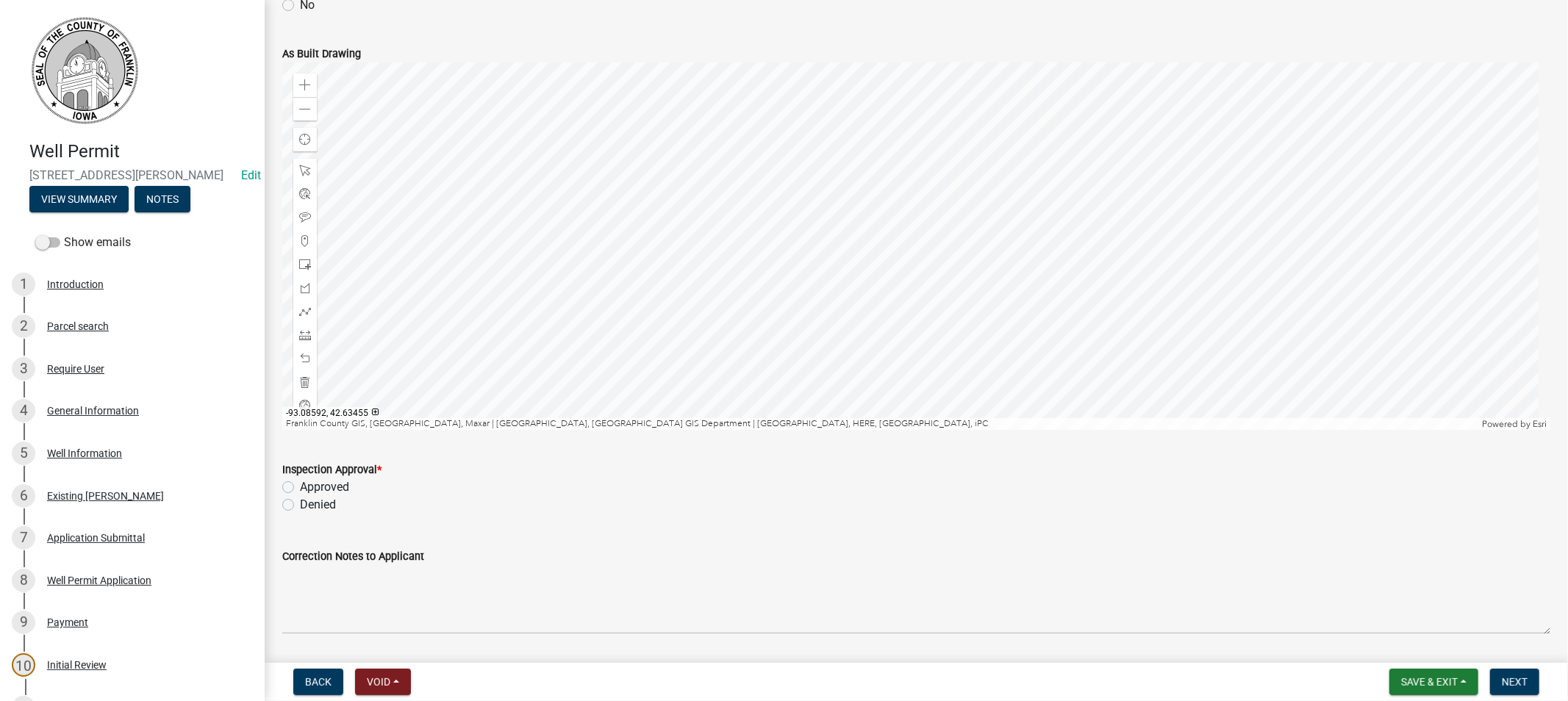
scroll to position [488, 0]
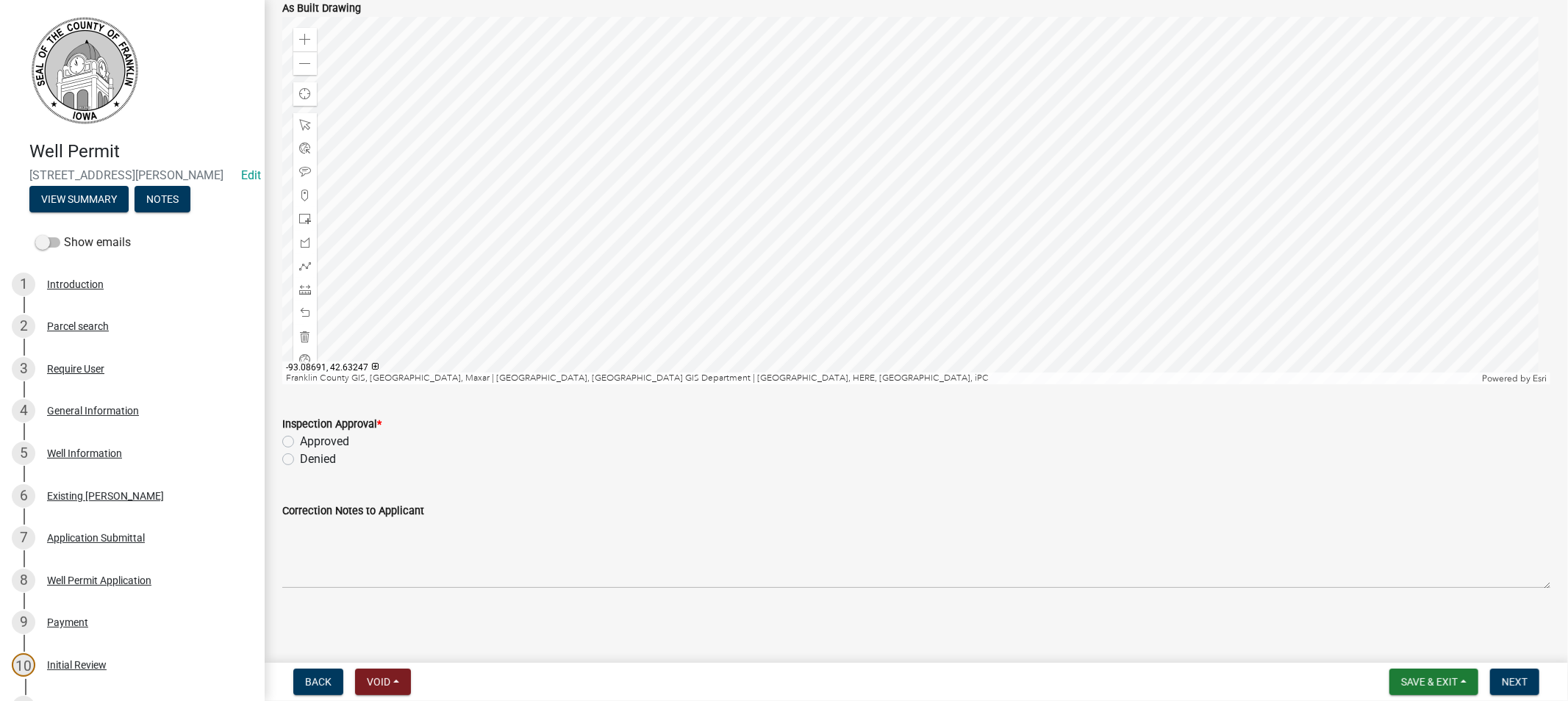
click at [300, 439] on label "Approved" at bounding box center [325, 442] width 49 height 18
click at [300, 439] on input "Approved" at bounding box center [305, 438] width 10 height 10
radio input "true"
drag, startPoint x: 1515, startPoint y: 680, endPoint x: 1385, endPoint y: 613, distance: 146.2
click at [1515, 679] on span "Next" at bounding box center [1515, 682] width 26 height 12
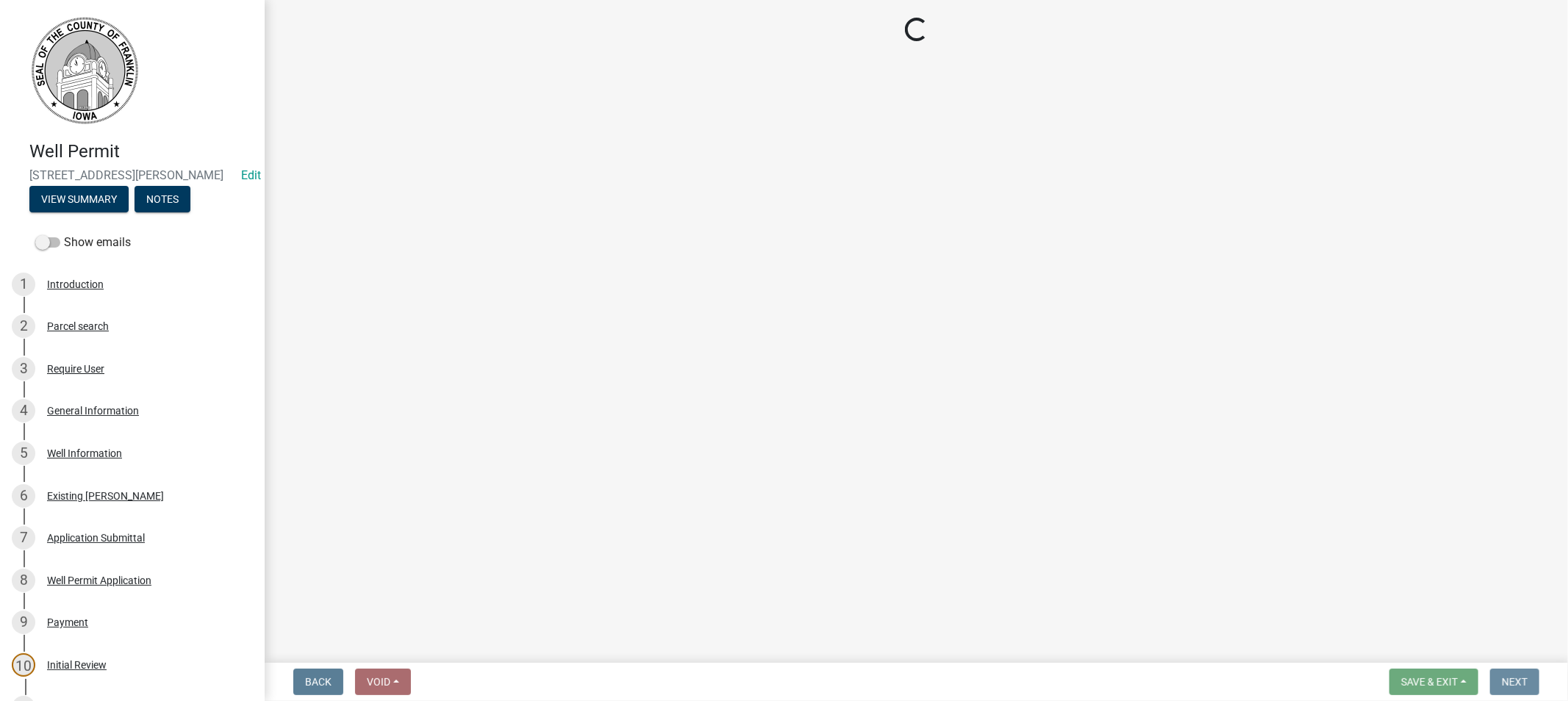
scroll to position [0, 0]
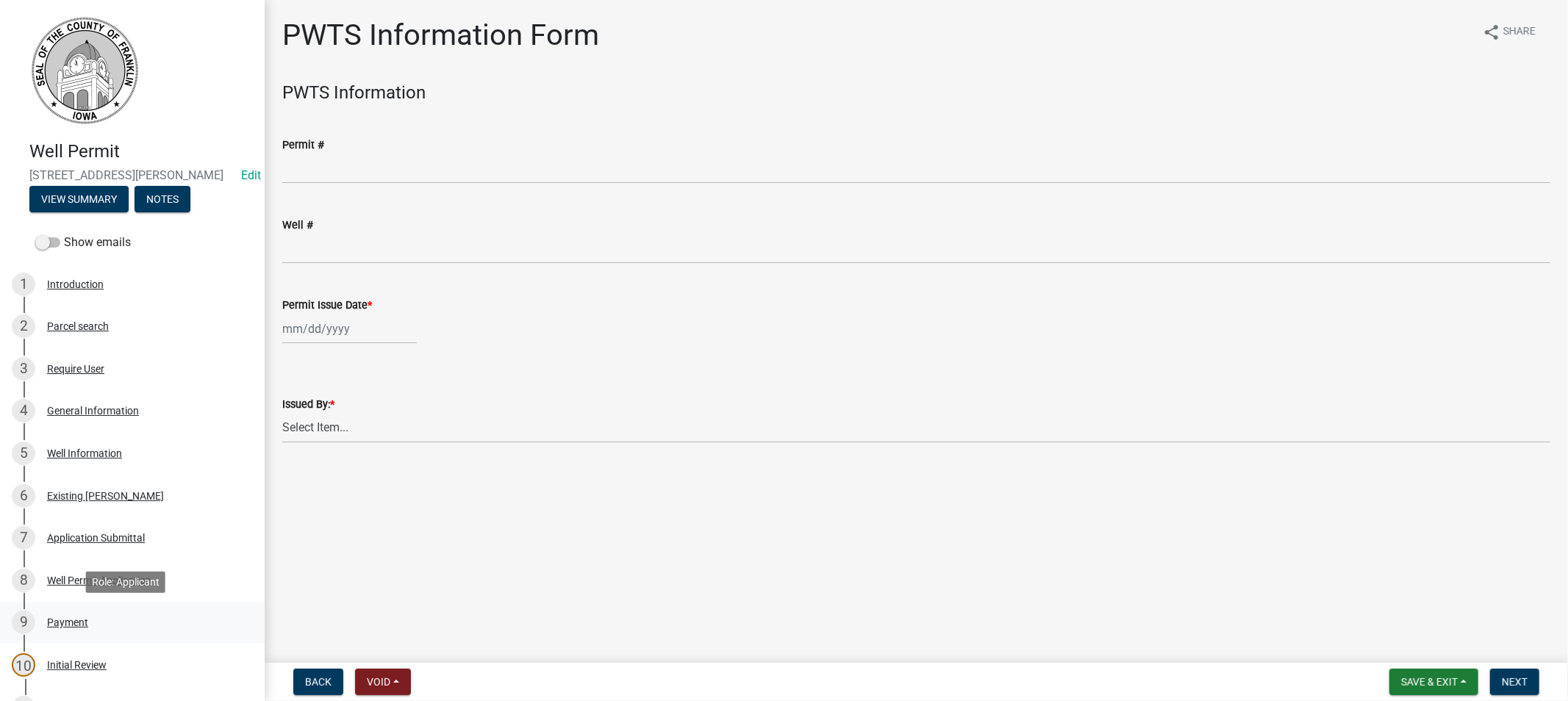
click at [98, 623] on div "9 Payment" at bounding box center [127, 622] width 230 height 23
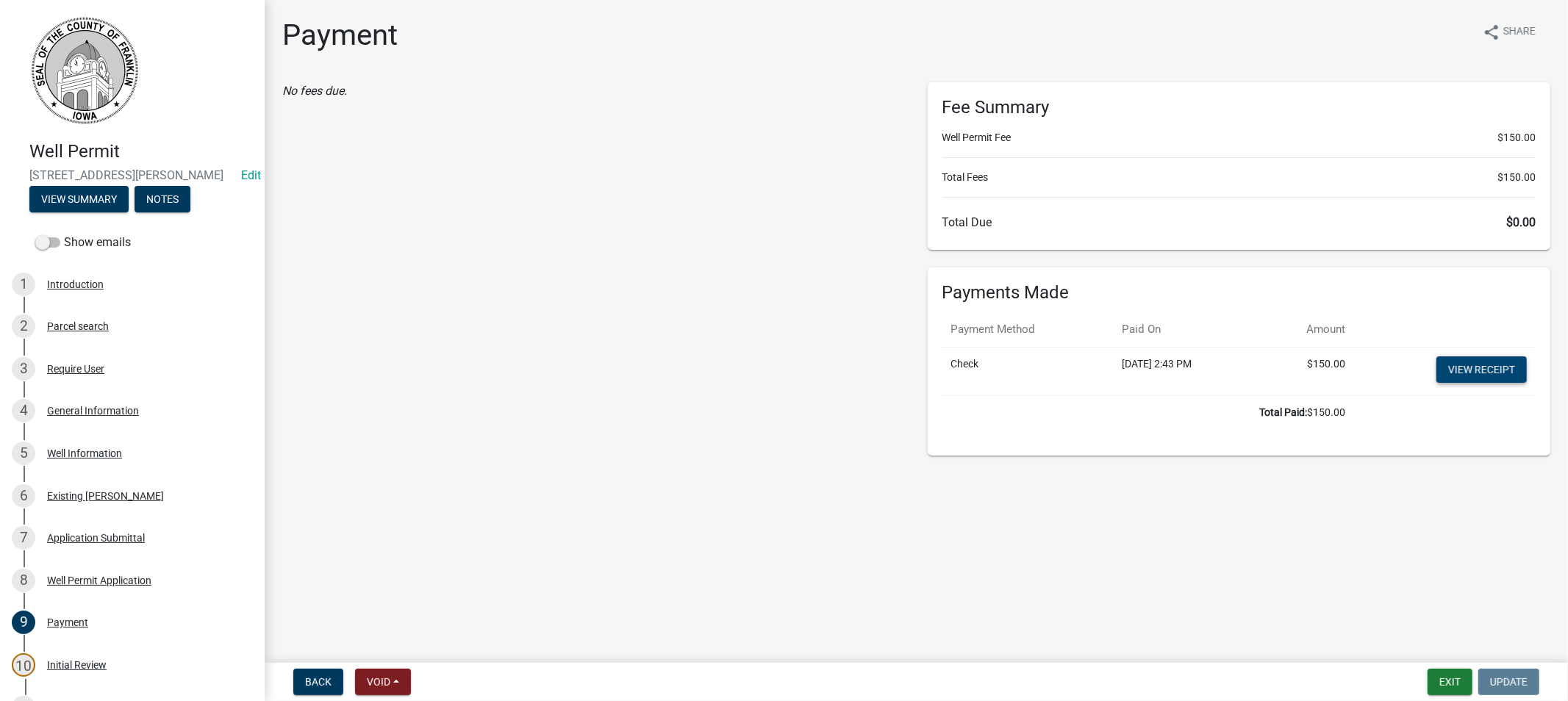
click at [1457, 371] on link "View receipt" at bounding box center [1481, 369] width 90 height 26
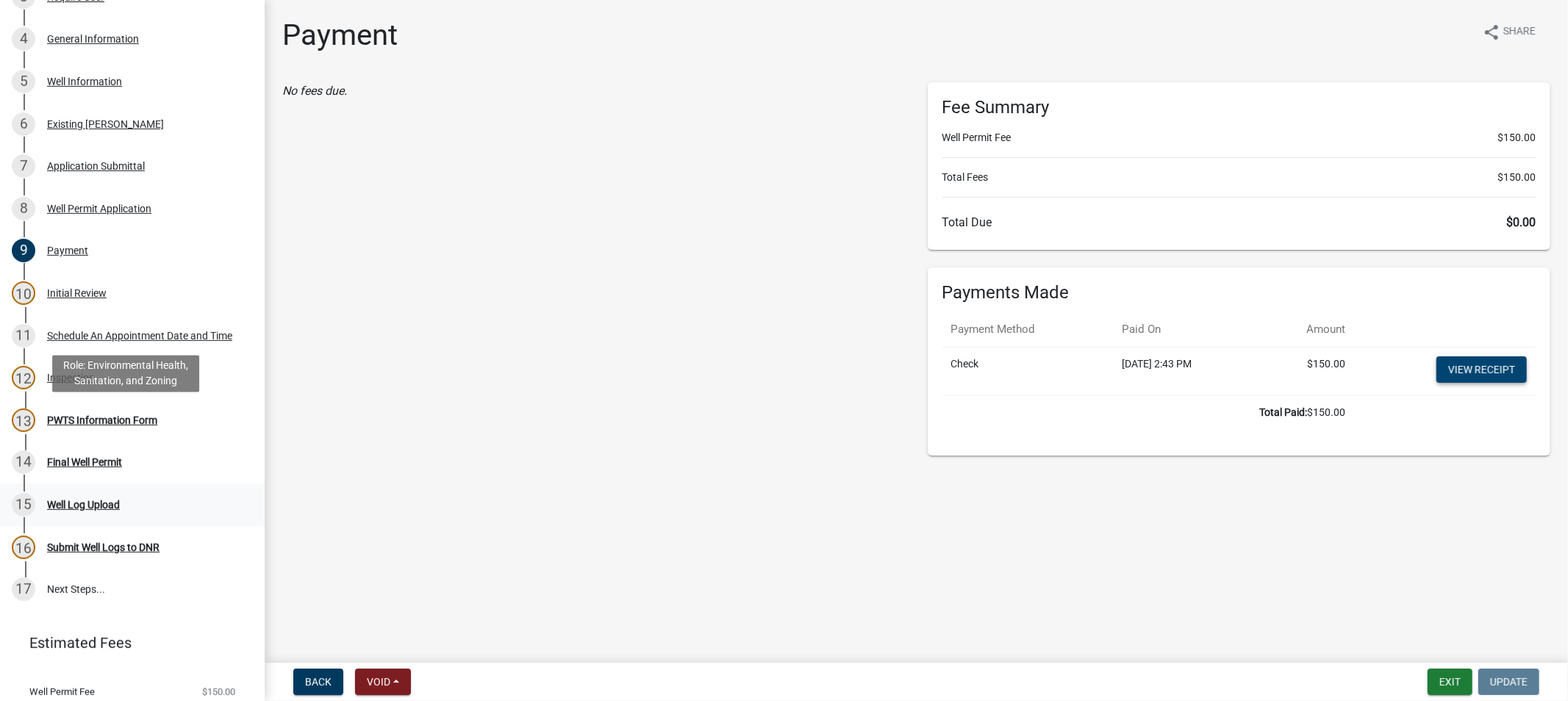
scroll to position [417, 0]
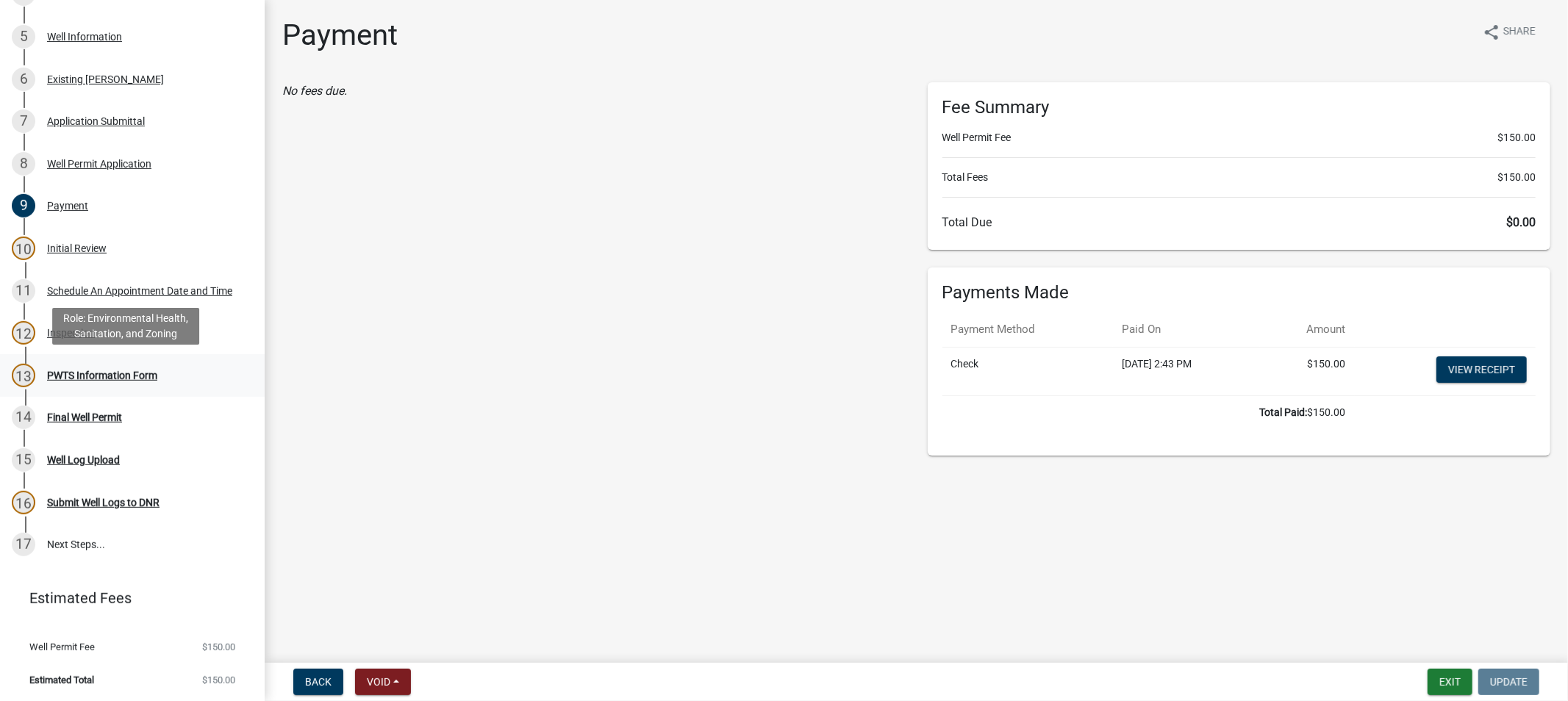
click at [66, 378] on div "PWTS Information Form" at bounding box center [102, 376] width 110 height 10
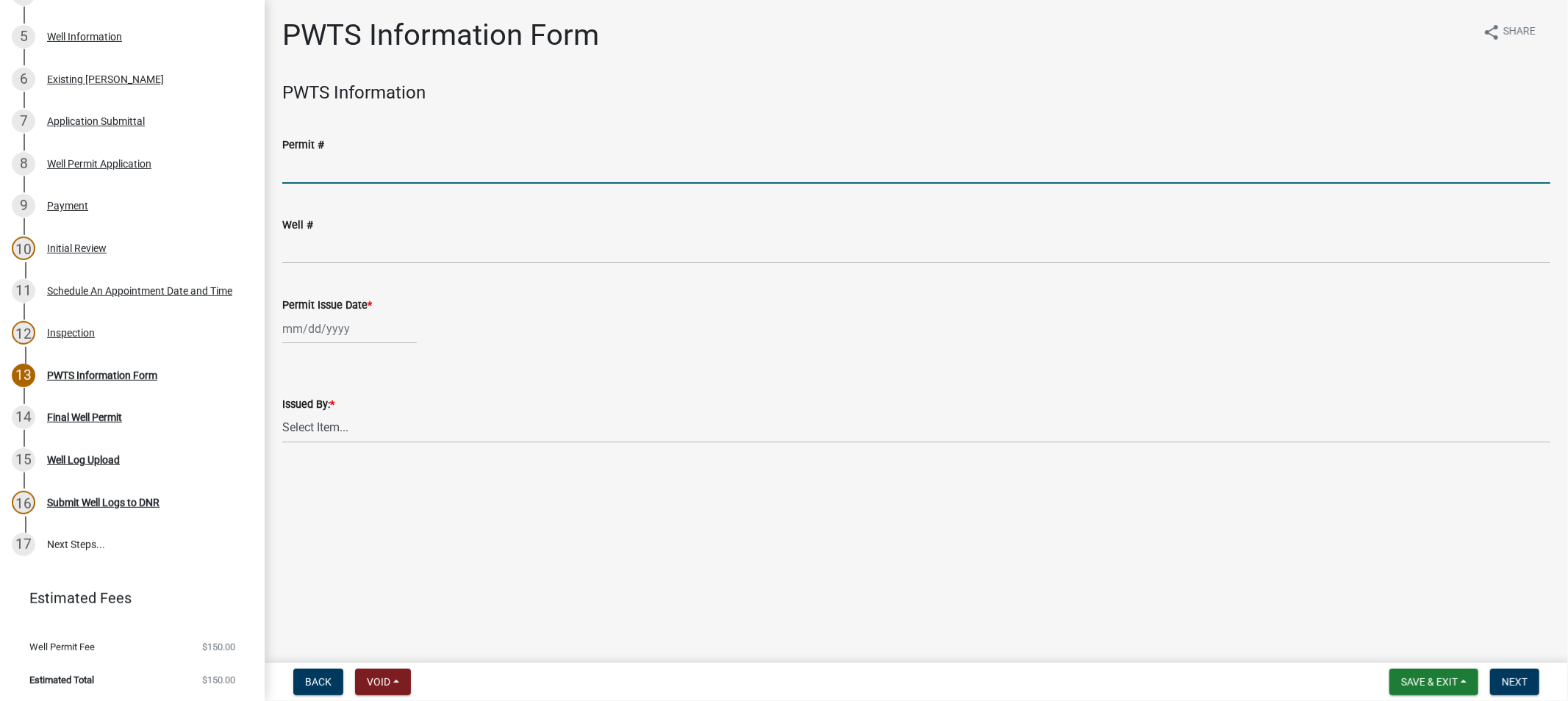
click at [318, 169] on input "Permit #" at bounding box center [916, 169] width 1268 height 30
type input "65258"
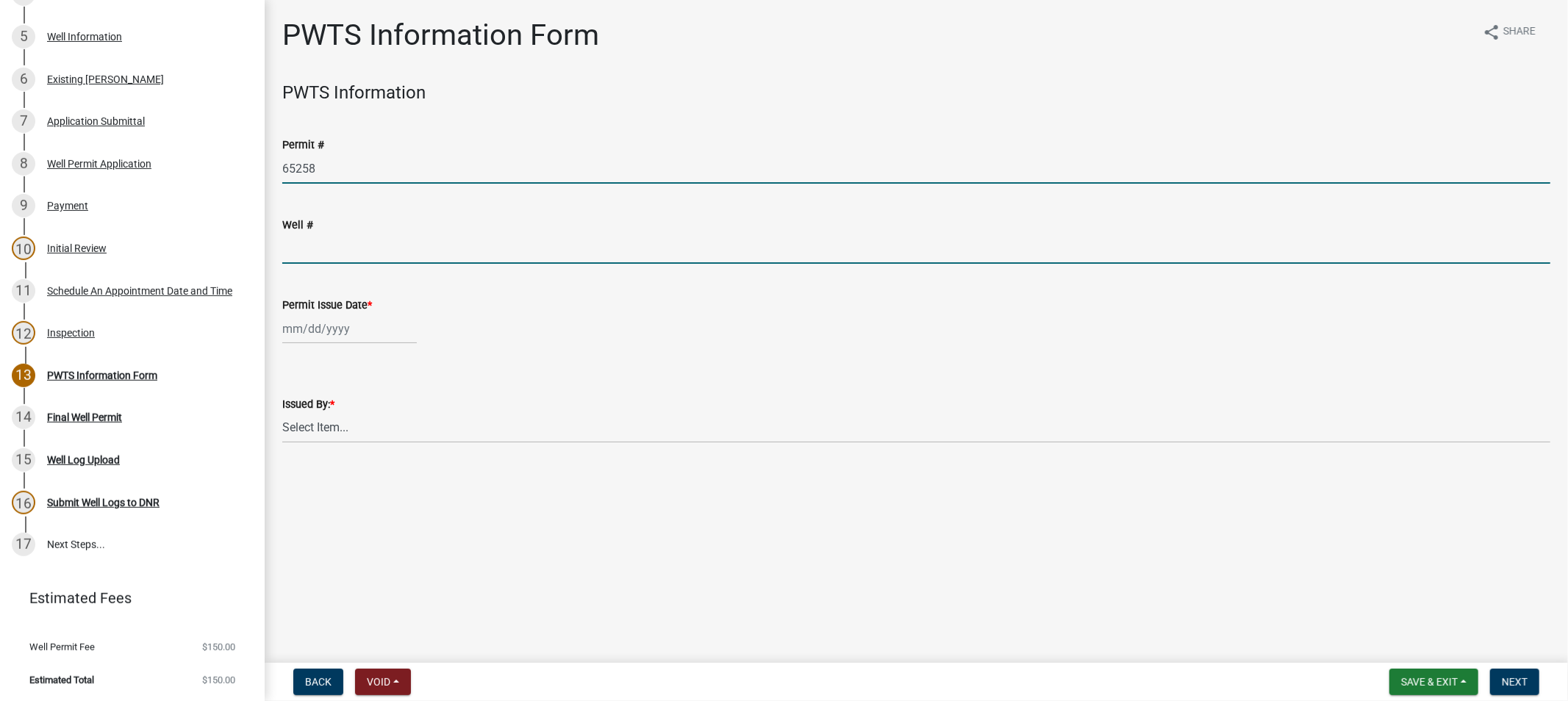
click at [326, 241] on input "Well #" at bounding box center [916, 249] width 1268 height 30
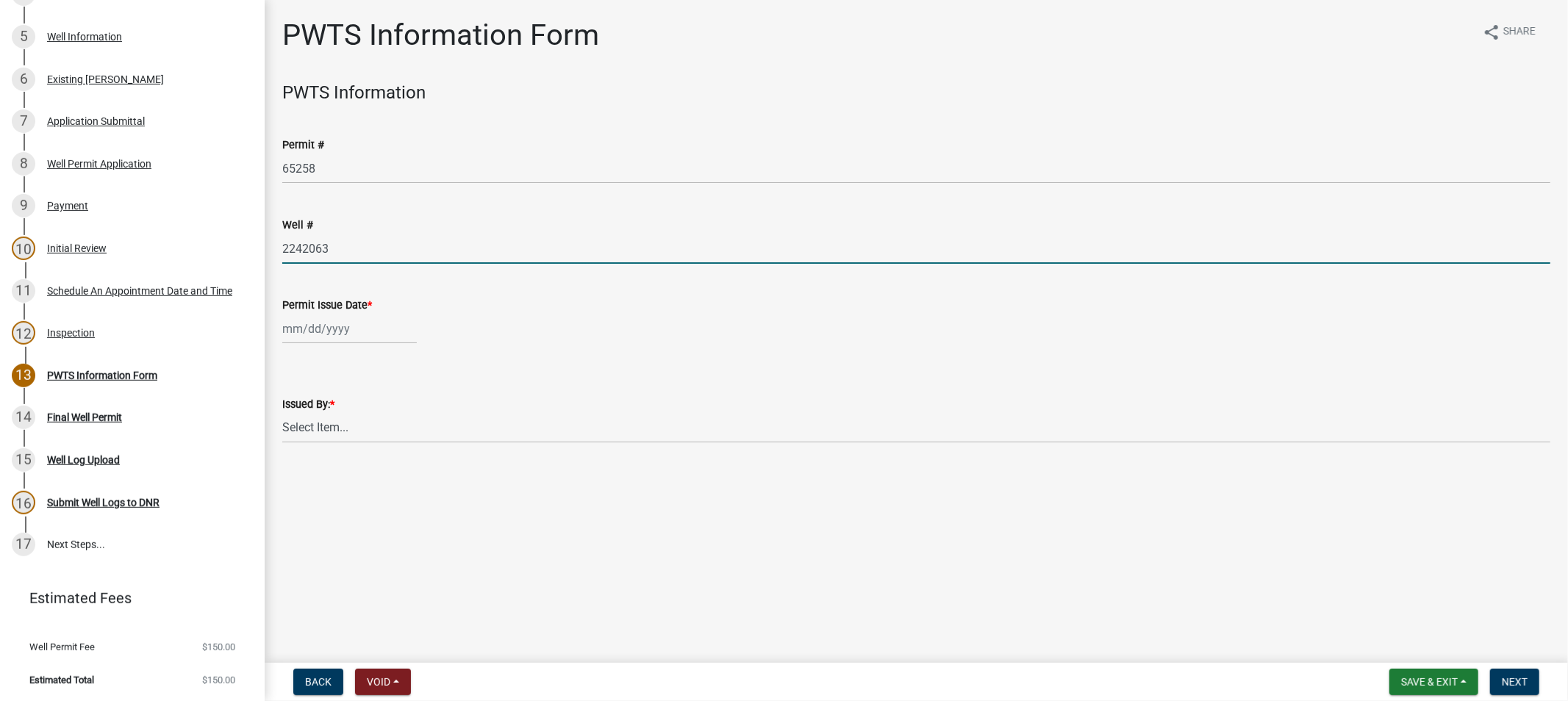
type input "2242063"
click at [334, 342] on div at bounding box center [349, 329] width 135 height 30
select select "10"
select select "2025"
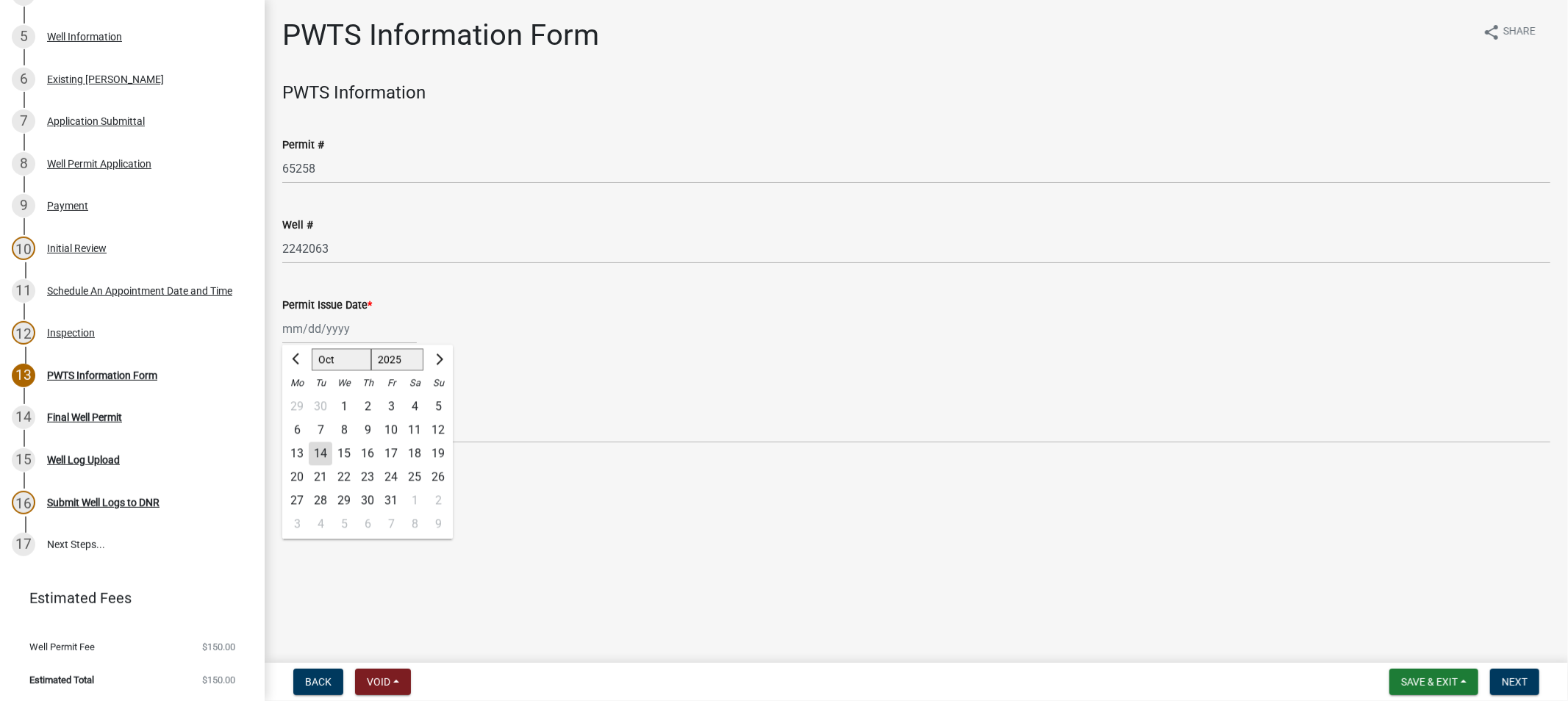
click at [312, 459] on div "14" at bounding box center [320, 453] width 23 height 23
type input "[DATE]"
click at [329, 424] on select "Select Item... [PERSON_NAME]" at bounding box center [916, 428] width 1268 height 30
click at [282, 413] on select "Select Item... [PERSON_NAME]" at bounding box center [916, 428] width 1268 height 30
select select "39e2b0f6-4cbd-40cc-9022-54fe54db78cb"
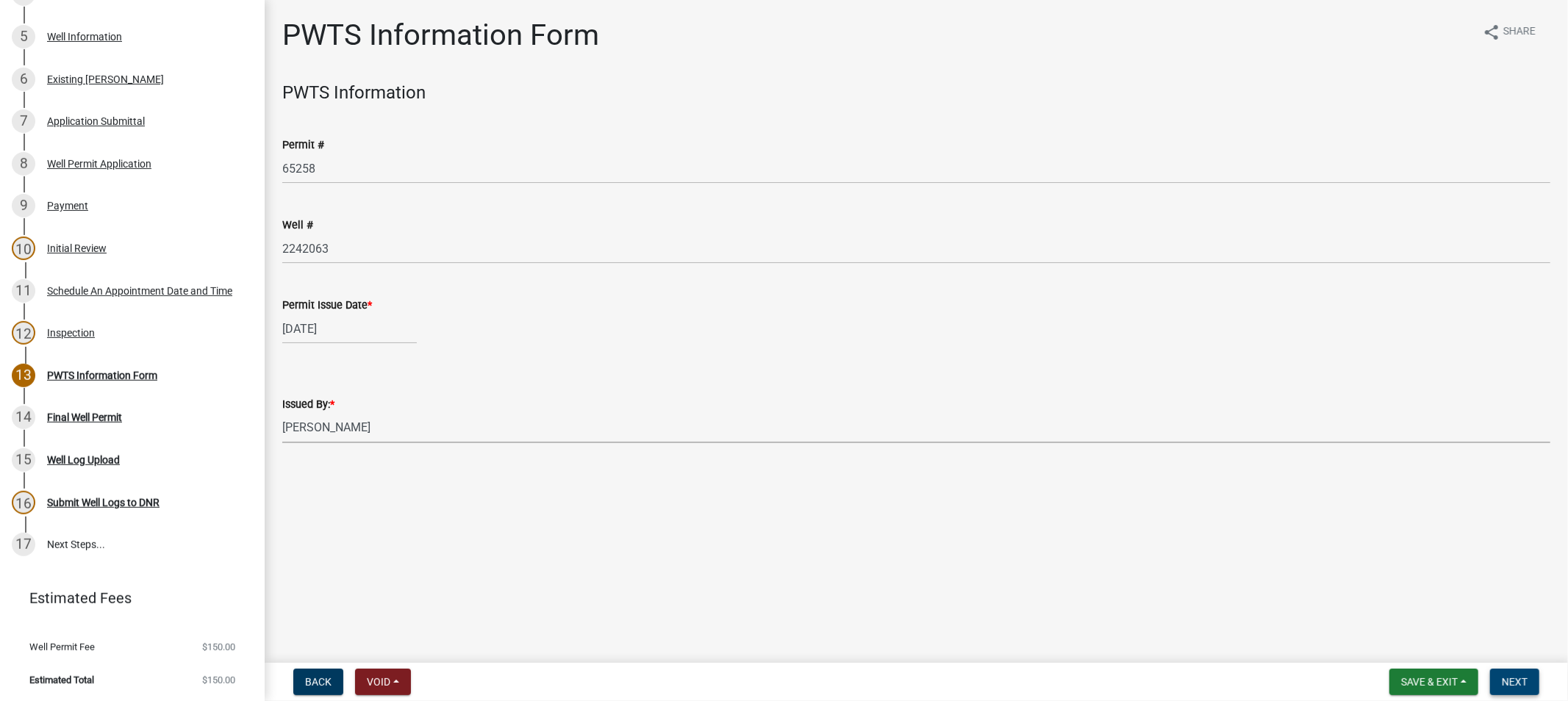
click at [1509, 681] on span "Next" at bounding box center [1515, 682] width 26 height 12
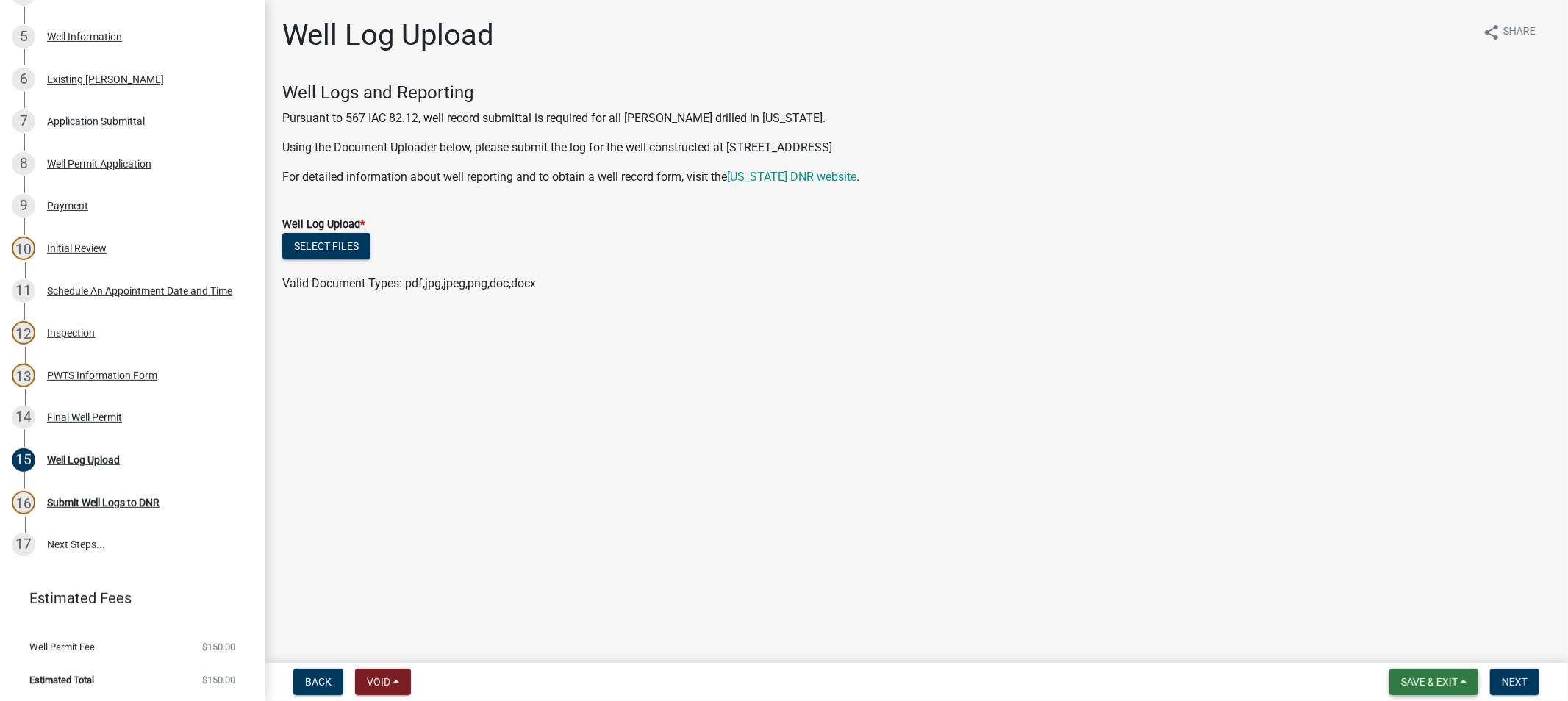
click at [1437, 679] on span "Save & Exit" at bounding box center [1429, 682] width 57 height 12
click at [1406, 644] on button "Save & Exit" at bounding box center [1419, 644] width 117 height 35
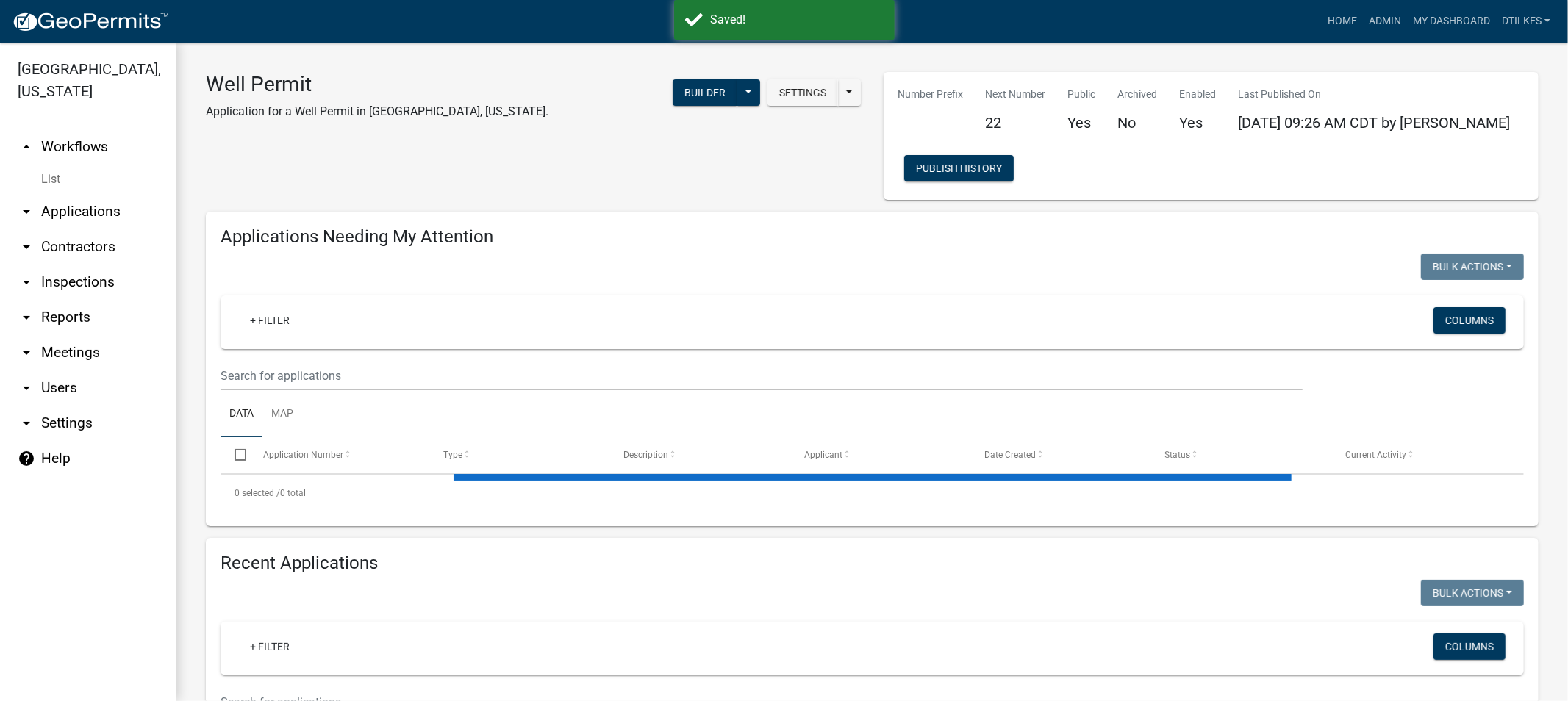
select select "2: 50"
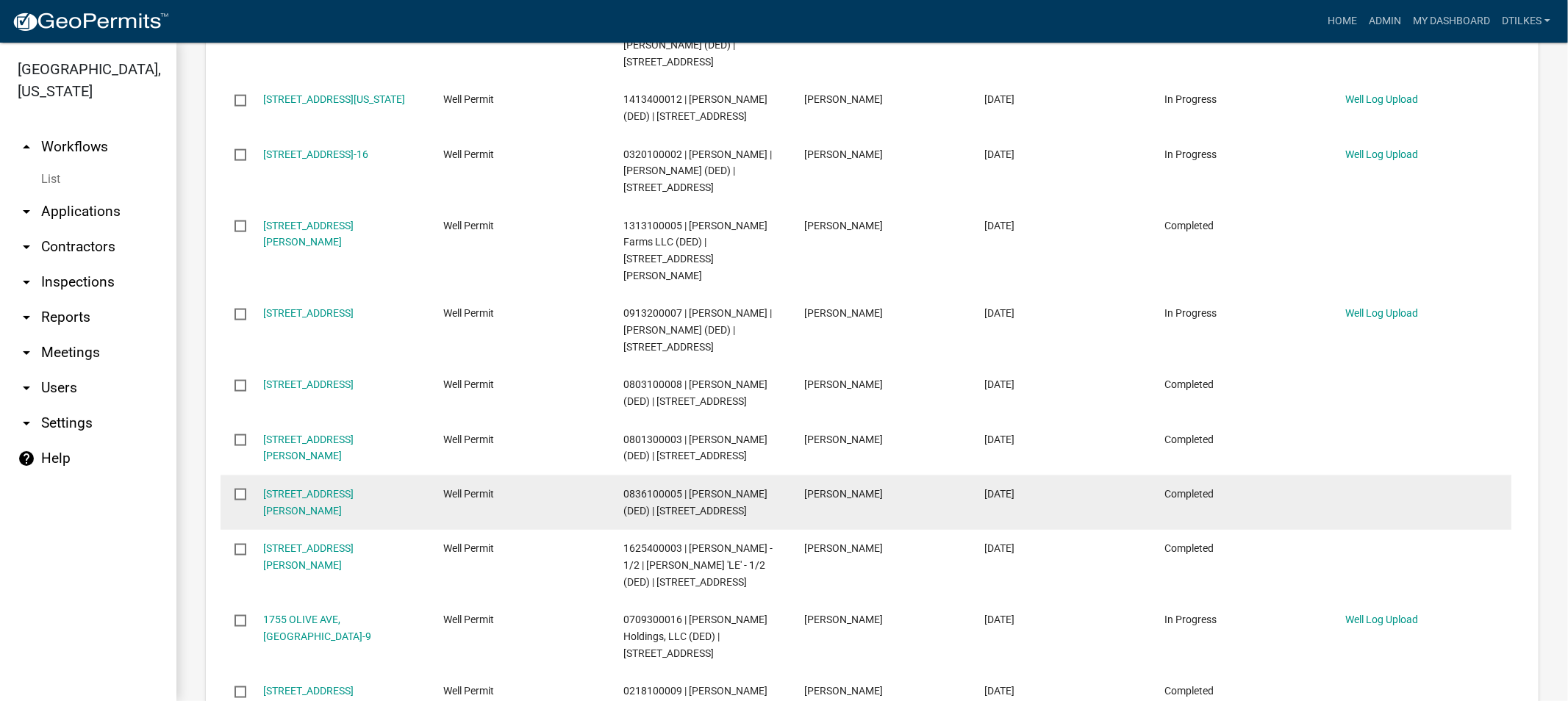
scroll to position [1704, 0]
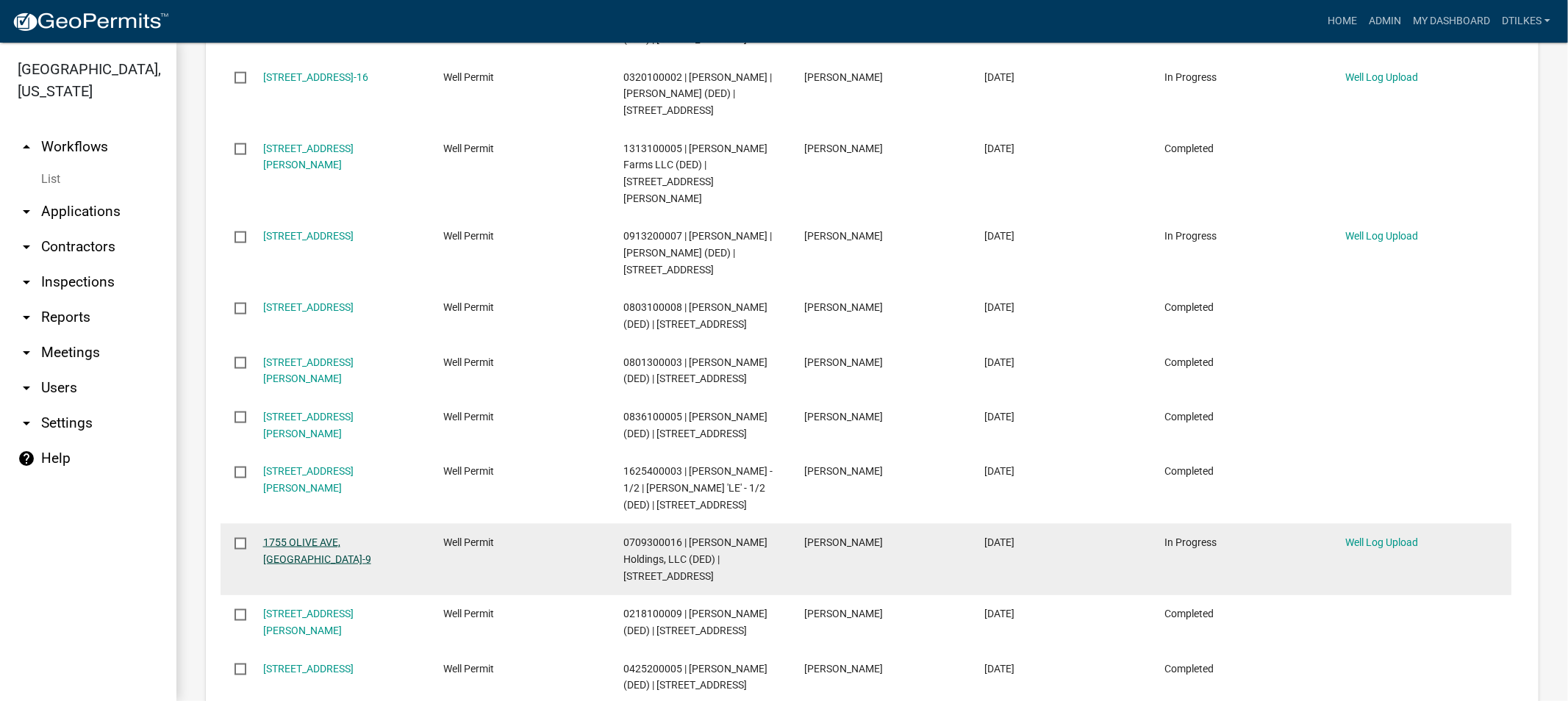
click at [313, 537] on link "1755 OLIVE AVE, [GEOGRAPHIC_DATA]-9" at bounding box center [317, 551] width 108 height 29
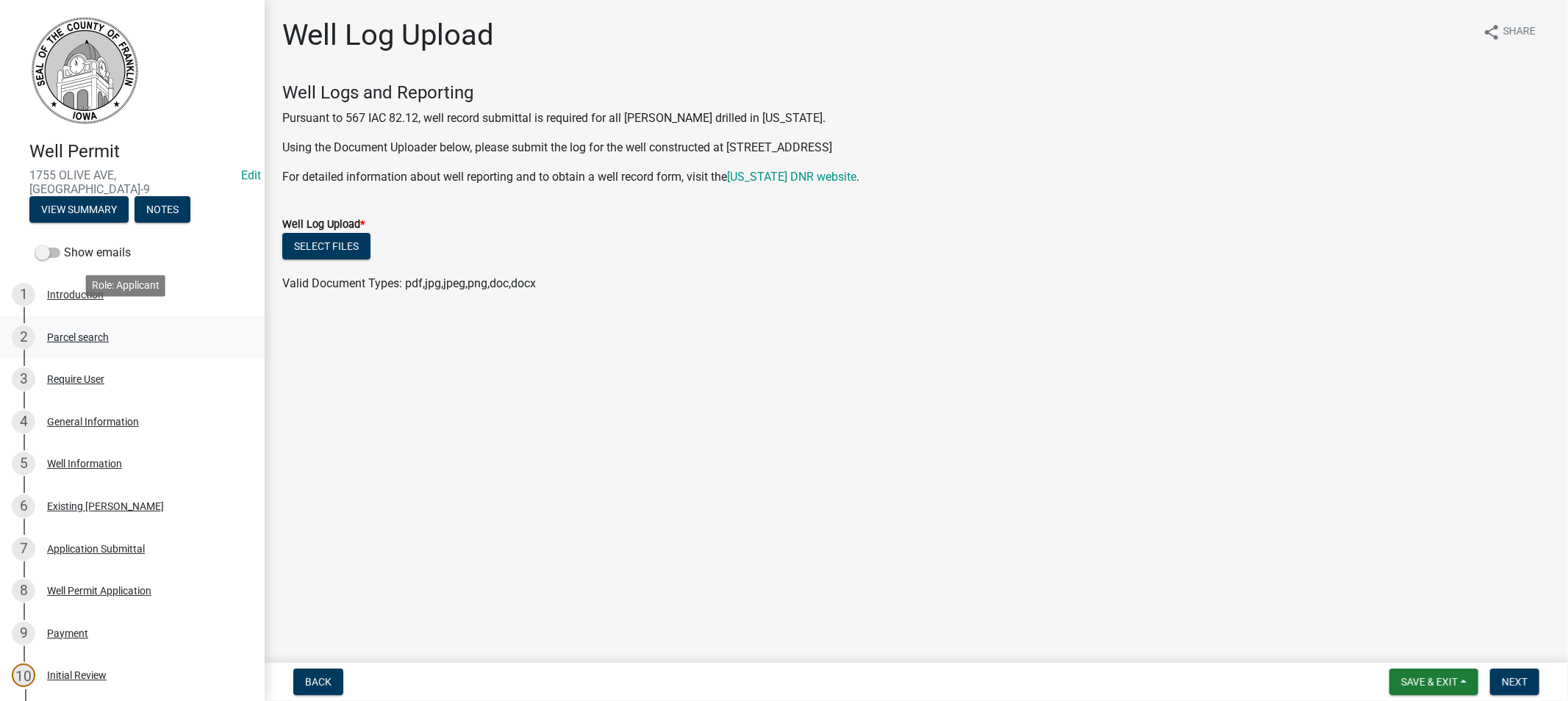
click at [81, 333] on div "Parcel search" at bounding box center [77, 337] width 61 height 10
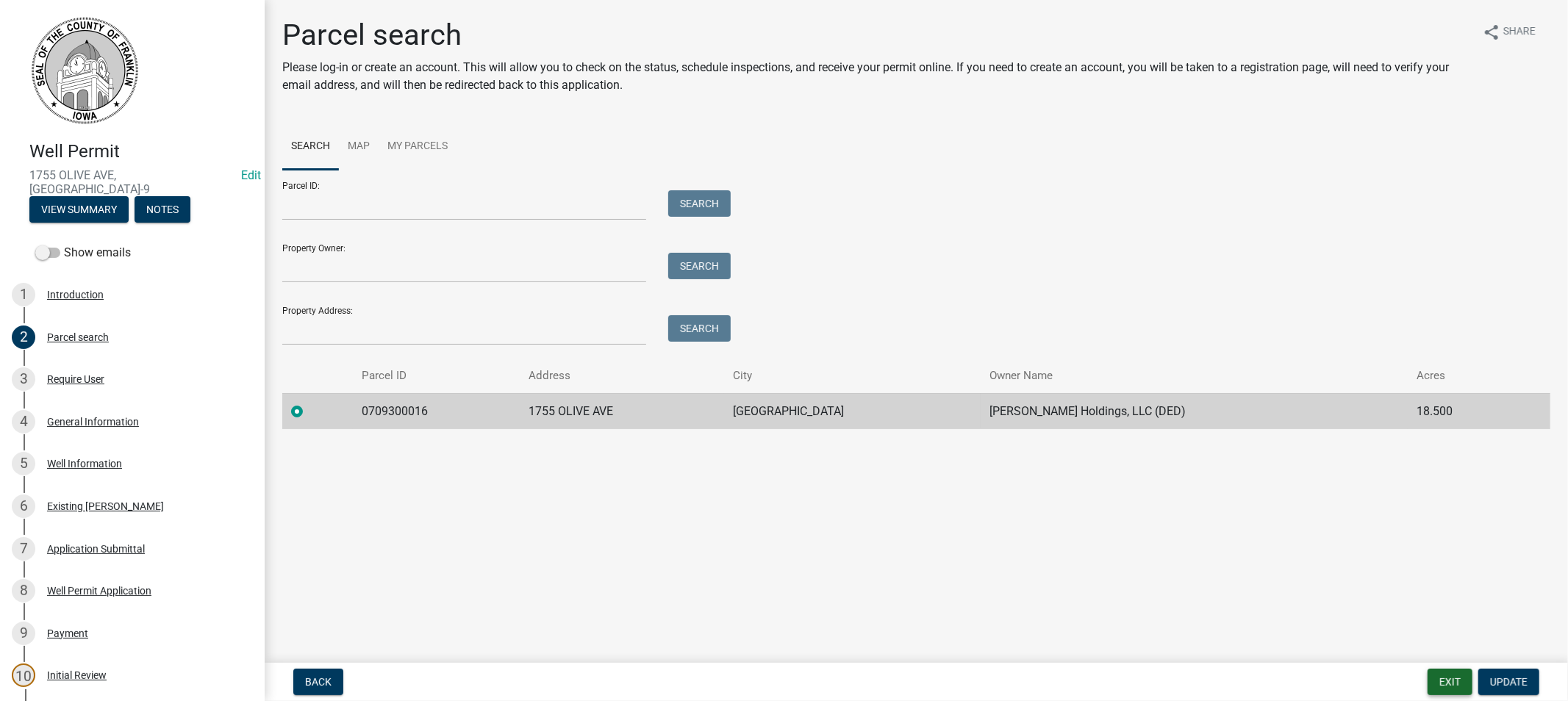
click at [1452, 682] on button "Exit" at bounding box center [1450, 682] width 45 height 26
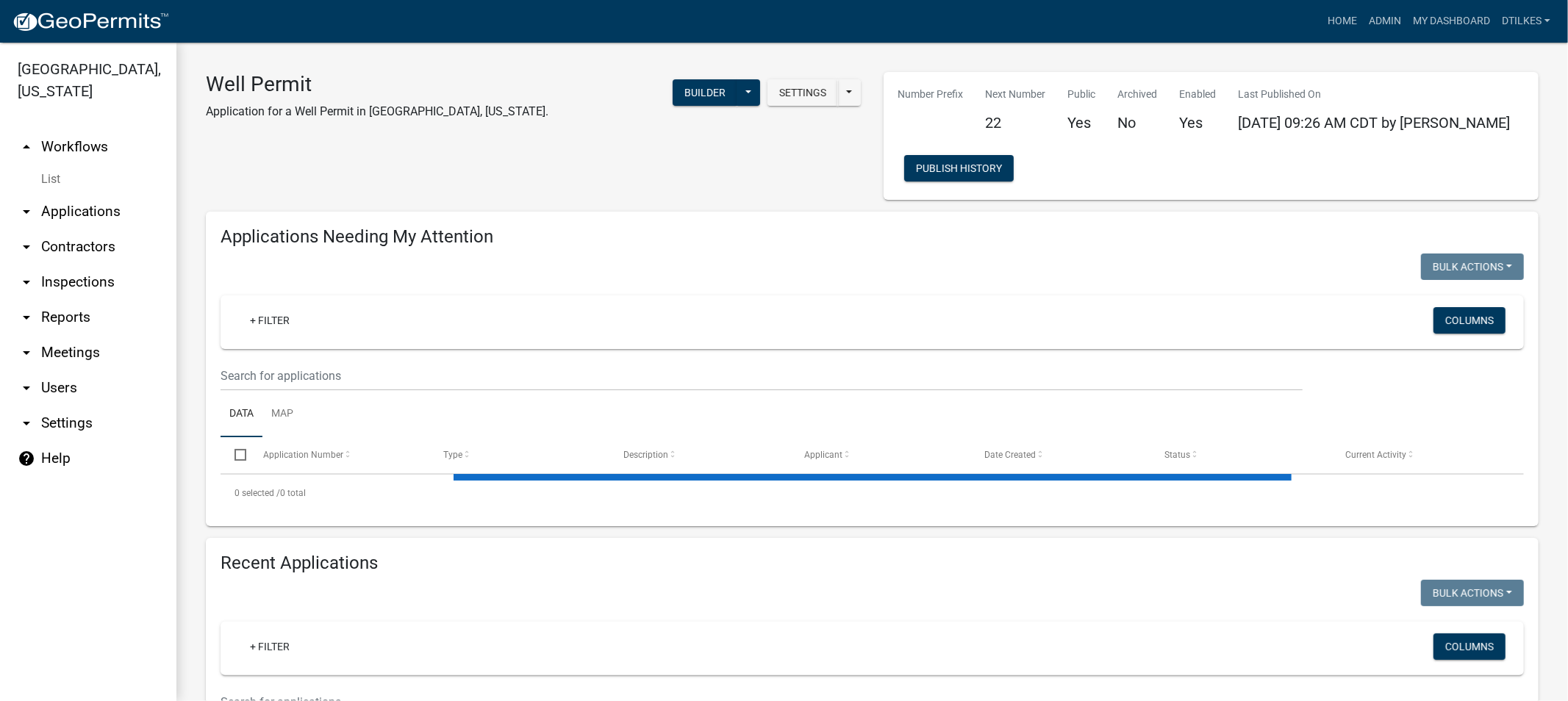
select select "2: 50"
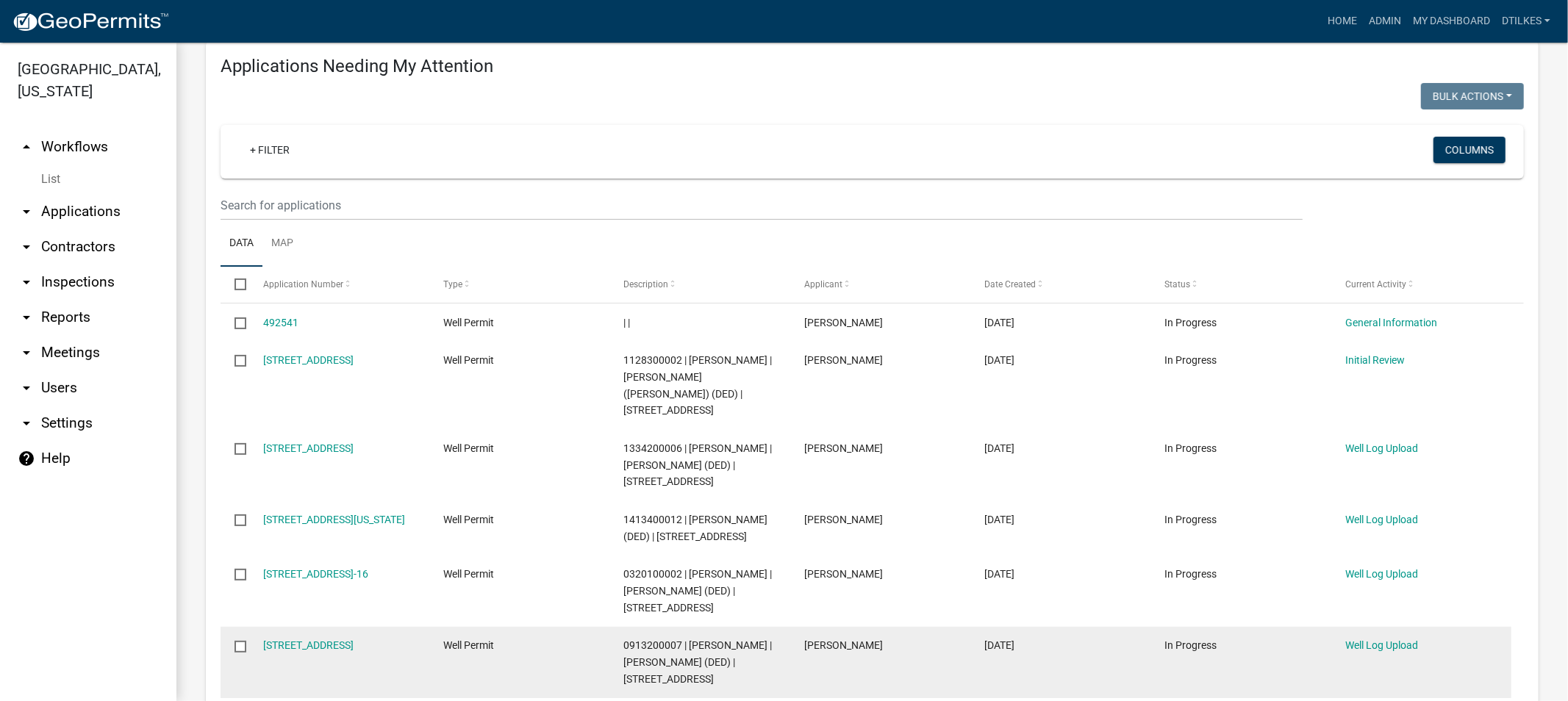
scroll to position [163, 0]
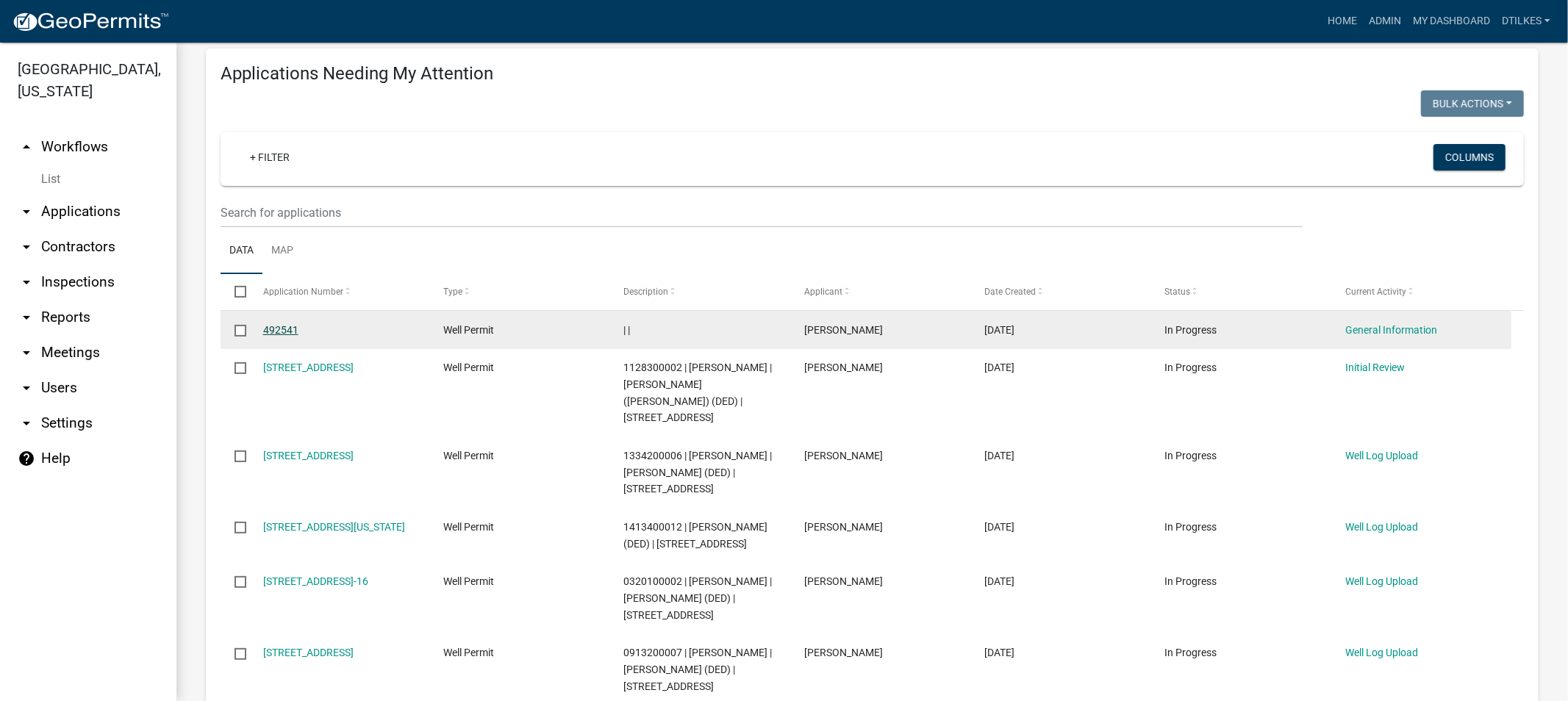
click at [285, 328] on link "492541" at bounding box center [281, 330] width 35 height 12
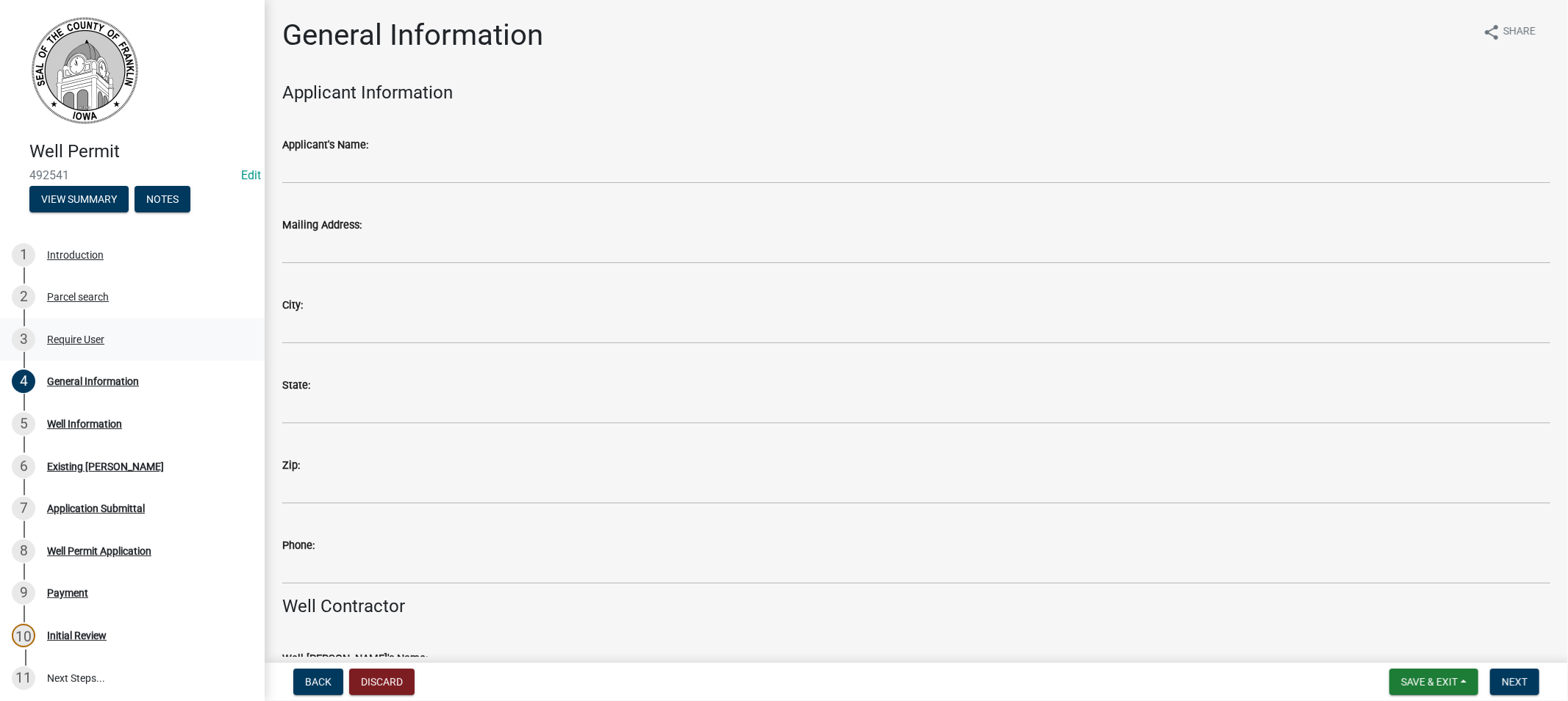
click at [75, 334] on div "Require User" at bounding box center [76, 339] width 57 height 10
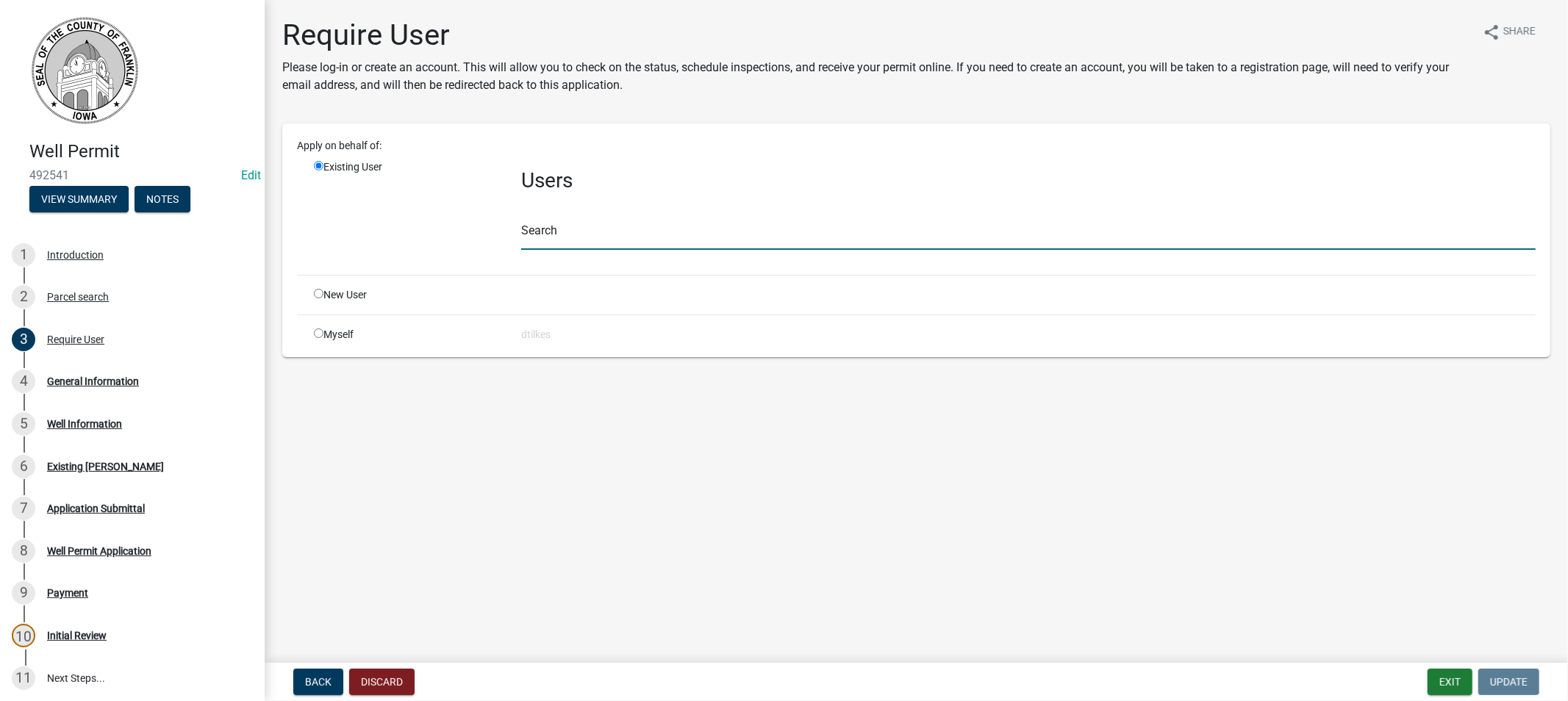
click at [554, 226] on input "text" at bounding box center [1029, 235] width 1014 height 30
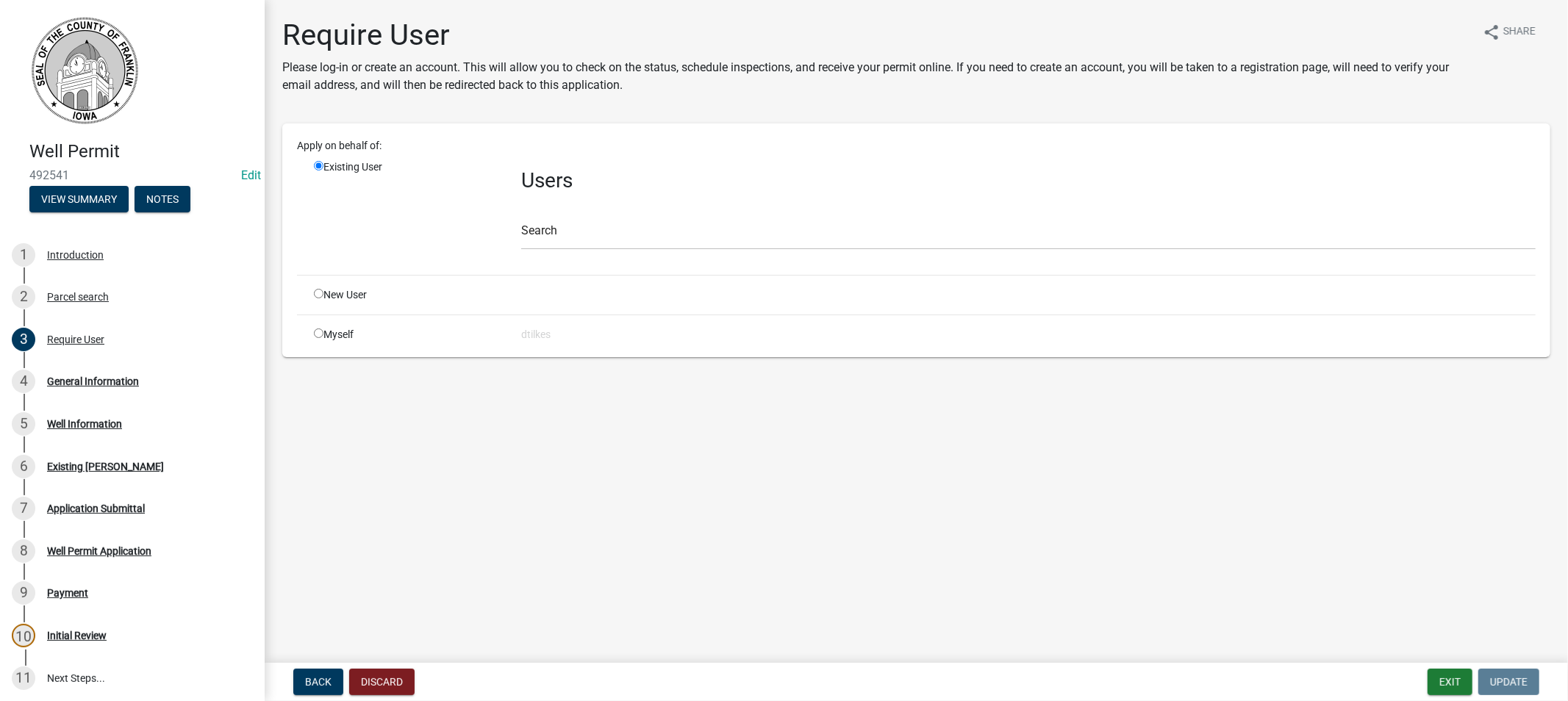
click at [430, 222] on div "Existing User" at bounding box center [407, 211] width 207 height 104
click at [75, 297] on div "Parcel search" at bounding box center [77, 297] width 61 height 10
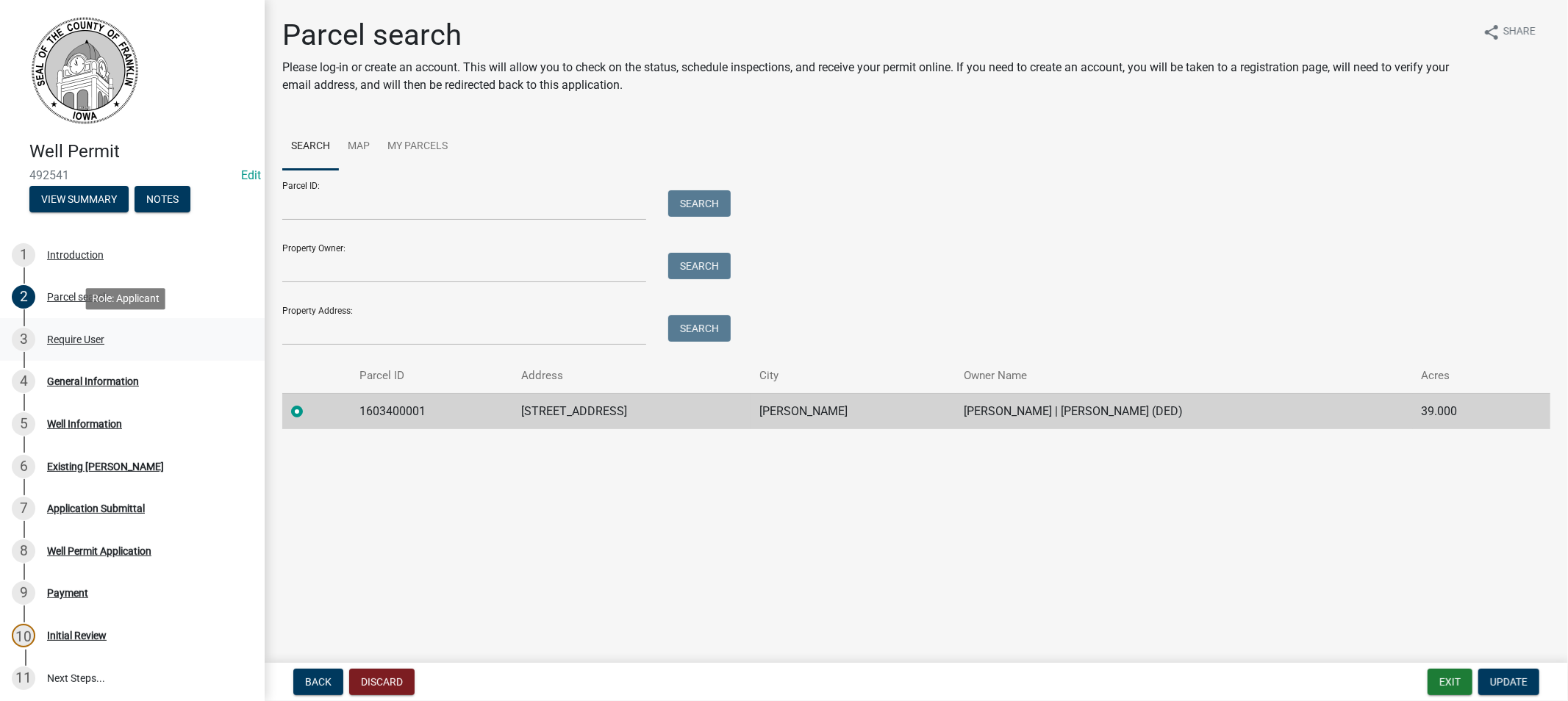
click at [68, 338] on div "Require User" at bounding box center [76, 339] width 57 height 10
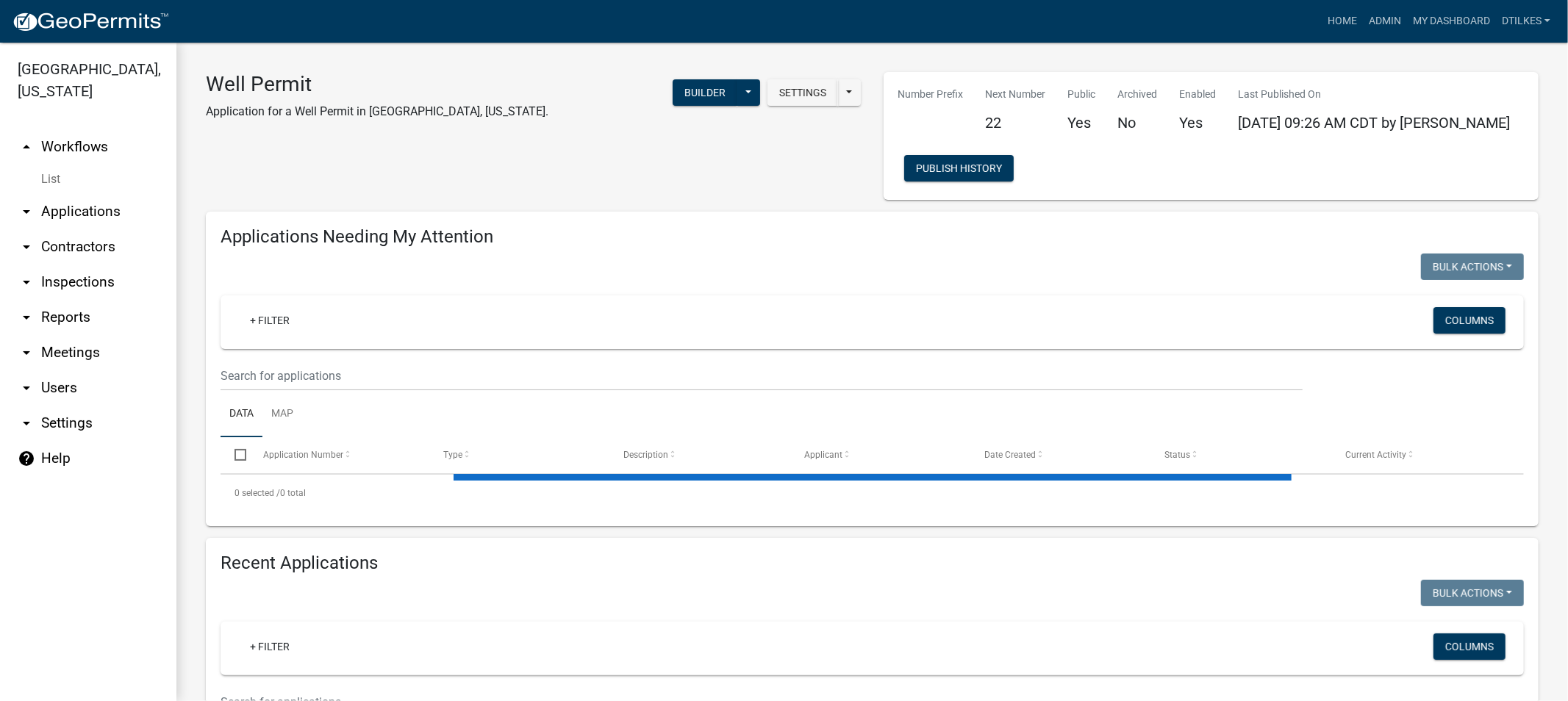
select select "2: 50"
